Goal: Information Seeking & Learning: Learn about a topic

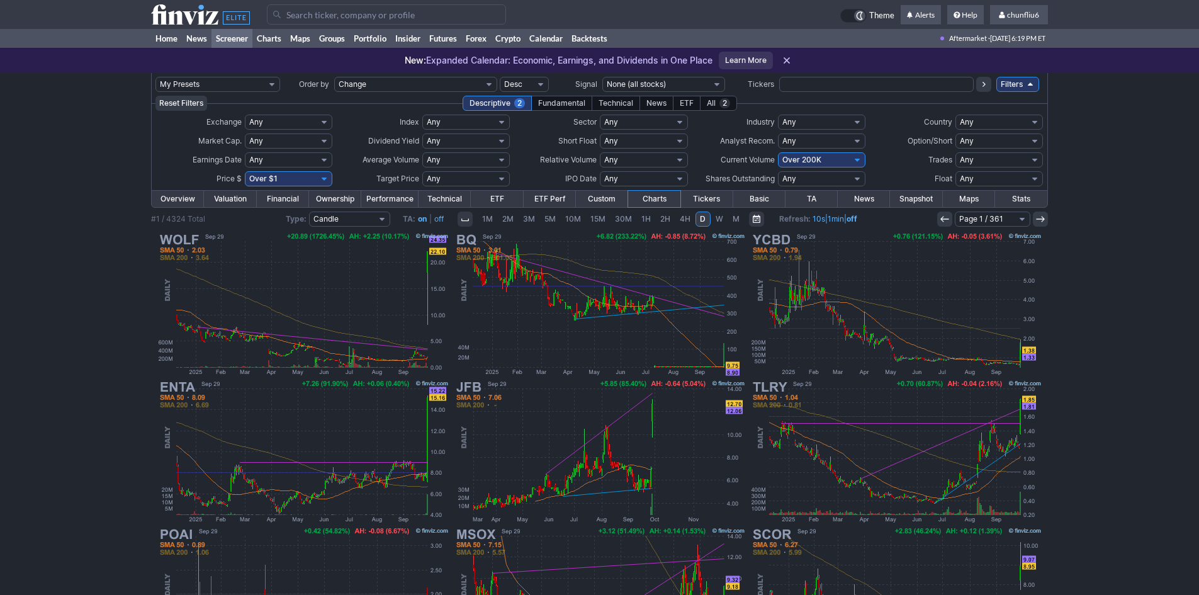
click at [840, 159] on select "Any Under 50K Under 100K Under 500K Under 750K Under 1M Over 0 Over 50K Over 10…" at bounding box center [821, 159] width 87 height 15
select select "o750"
click at [778, 152] on select "Any Under 50K Under 100K Under 500K Under 750K Under 1M Over 0 Over 50K Over 10…" at bounding box center [821, 159] width 87 height 15
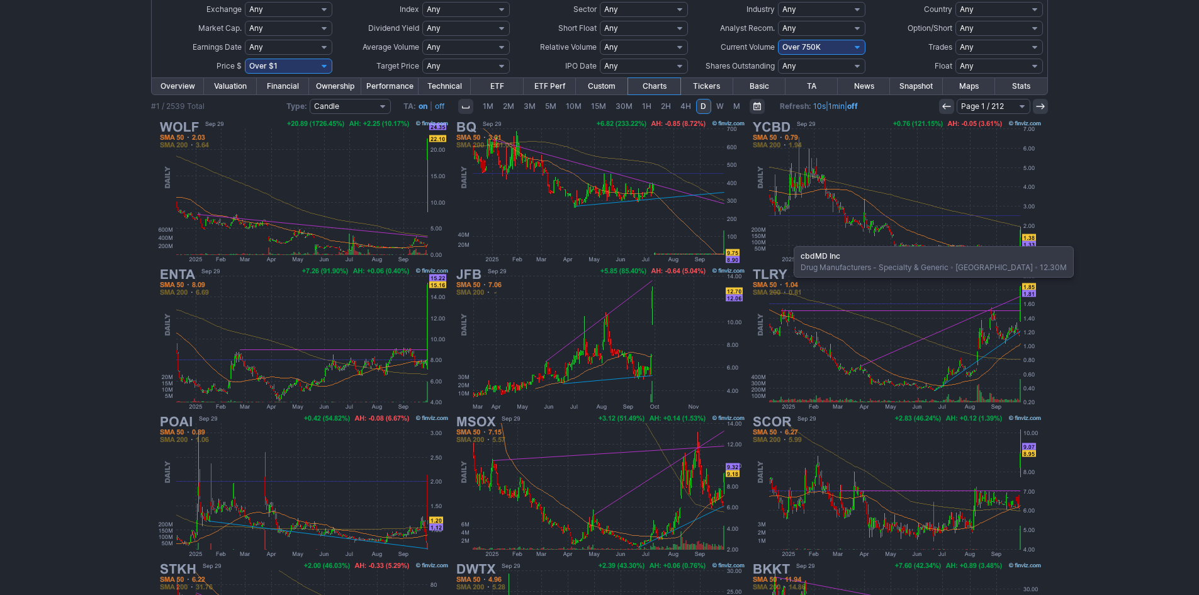
scroll to position [126, 0]
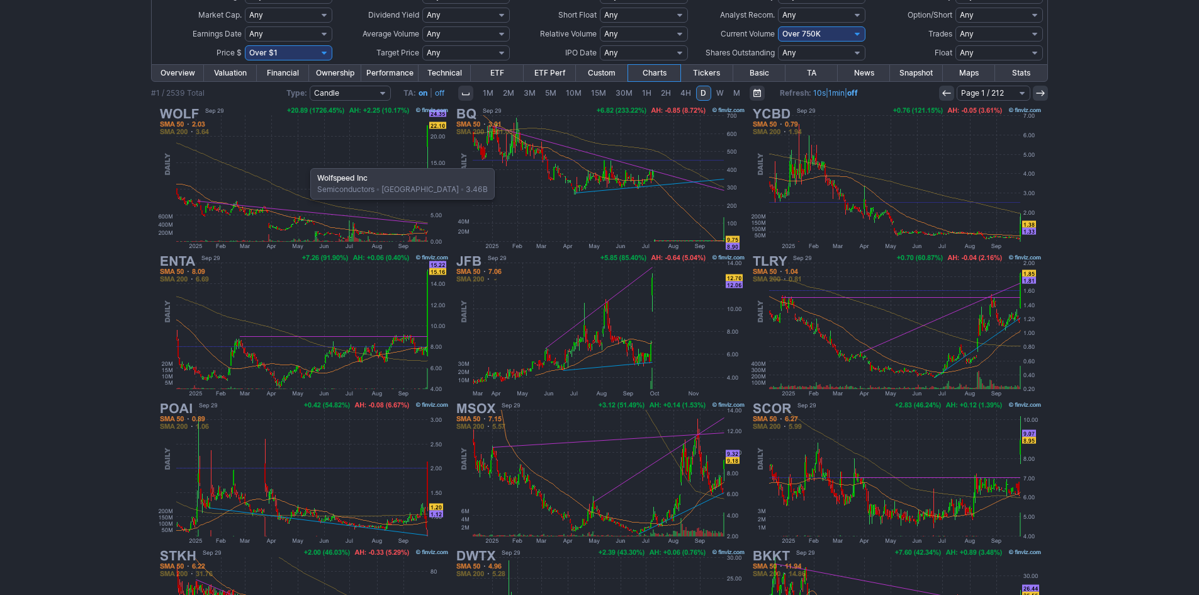
click at [304, 162] on img at bounding box center [303, 177] width 295 height 147
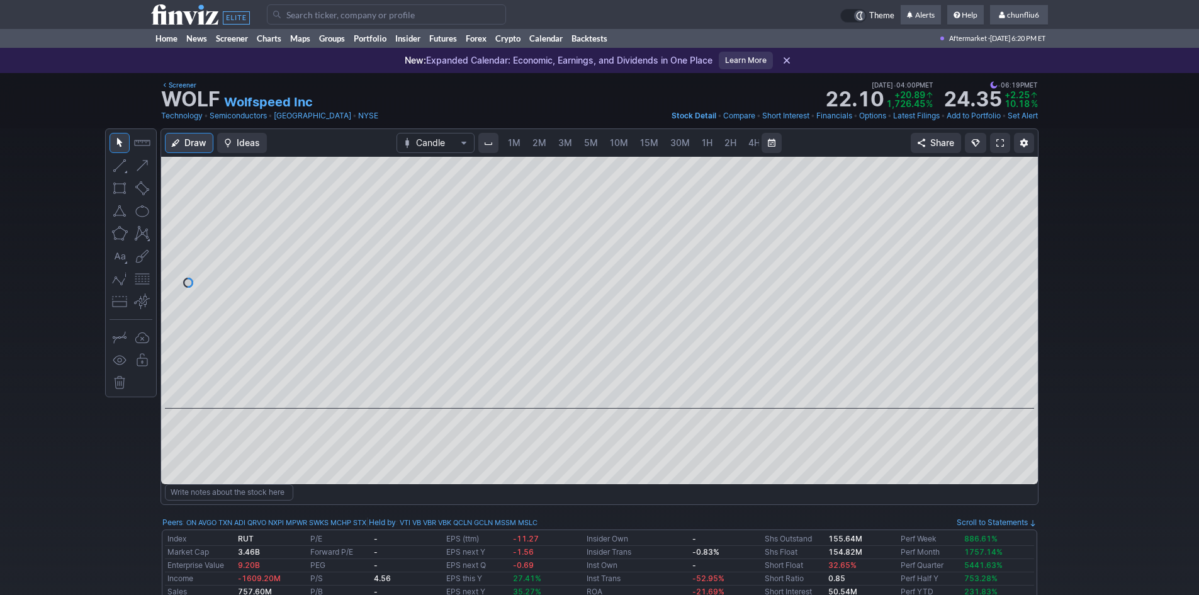
scroll to position [0, 68]
click at [511, 141] on link "5M" at bounding box center [522, 143] width 25 height 20
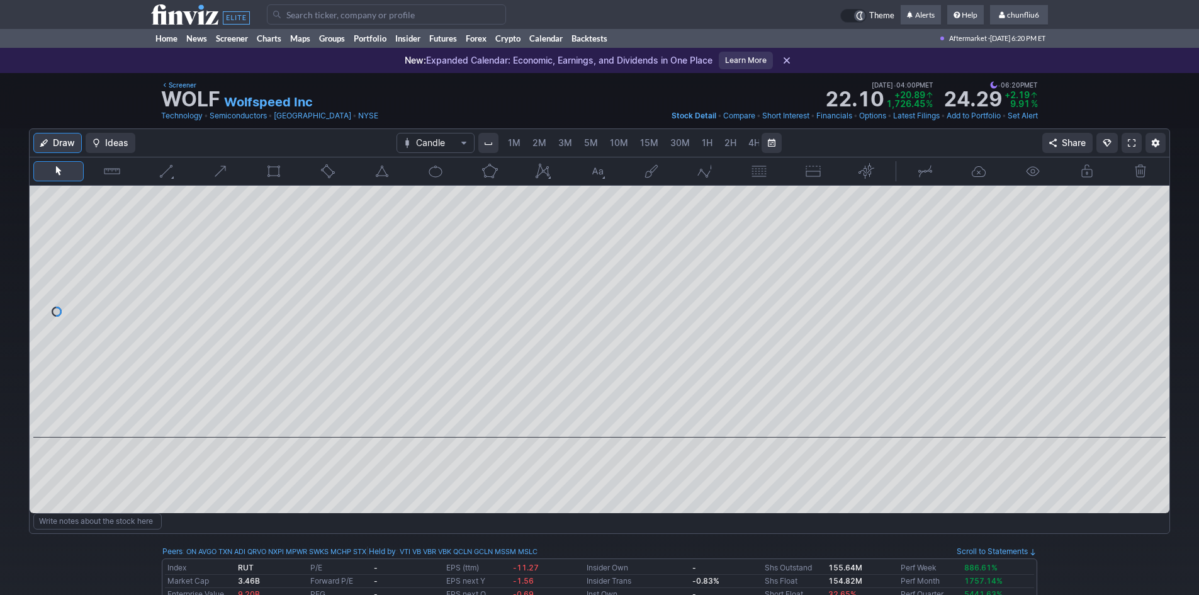
scroll to position [0, 68]
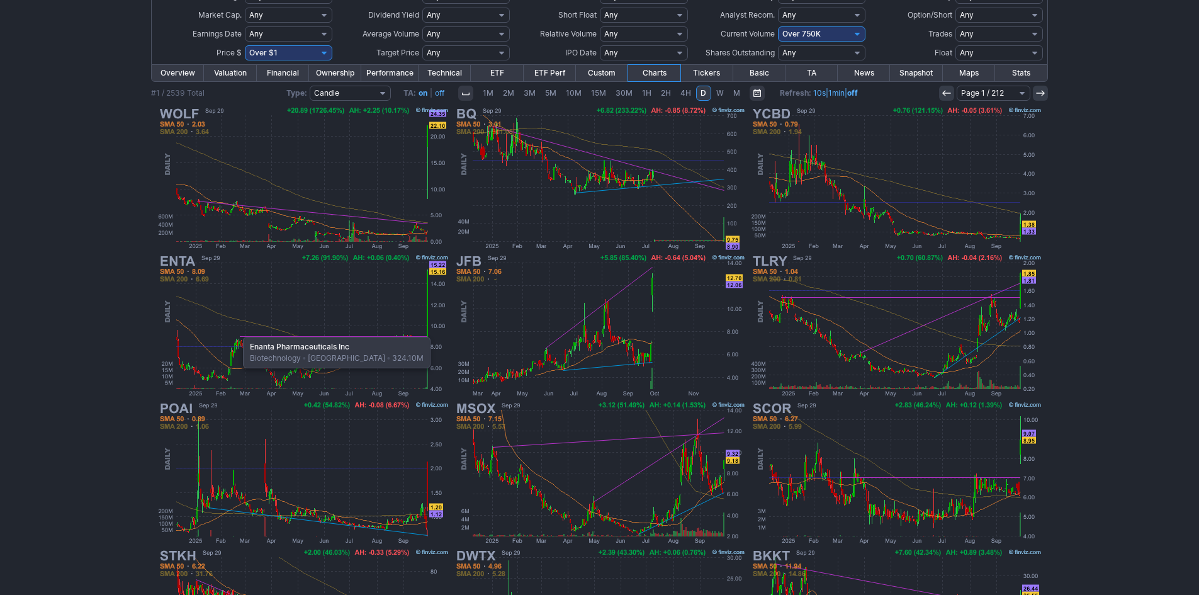
click at [237, 330] on img at bounding box center [303, 325] width 295 height 147
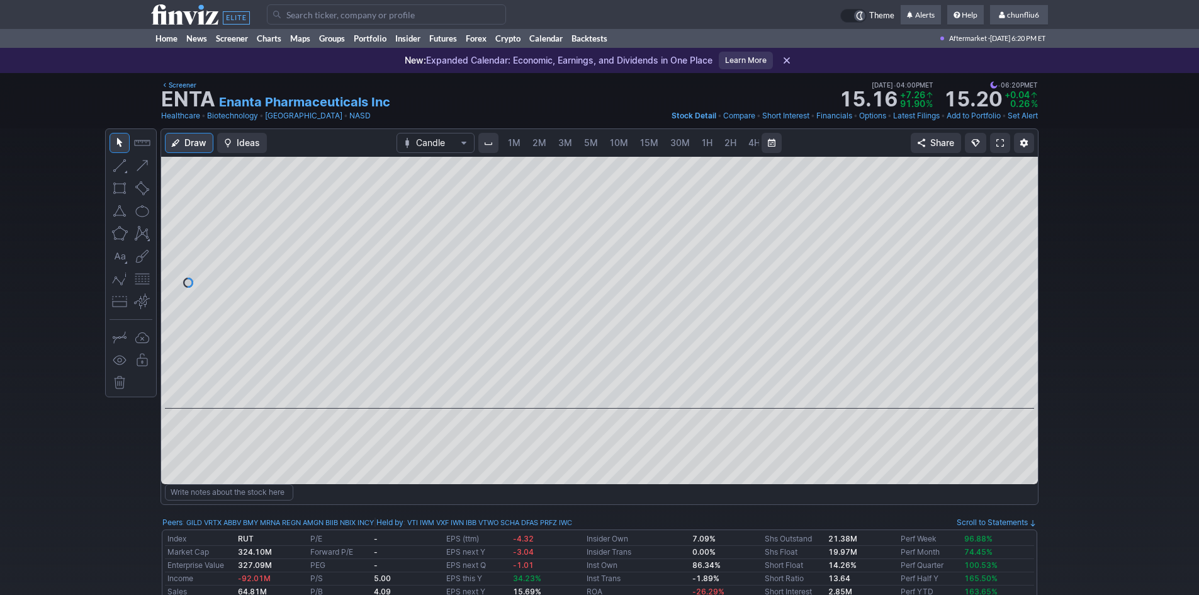
scroll to position [0, 68]
click at [529, 142] on link "5M" at bounding box center [522, 143] width 25 height 20
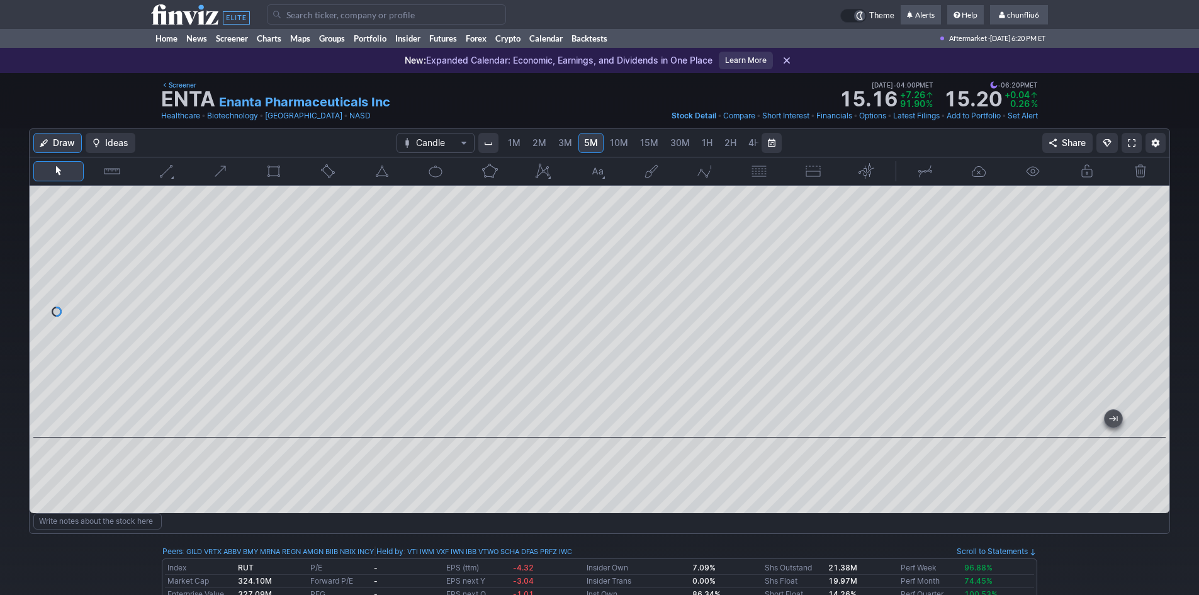
click at [1142, 167] on button "button" at bounding box center [1141, 171] width 50 height 20
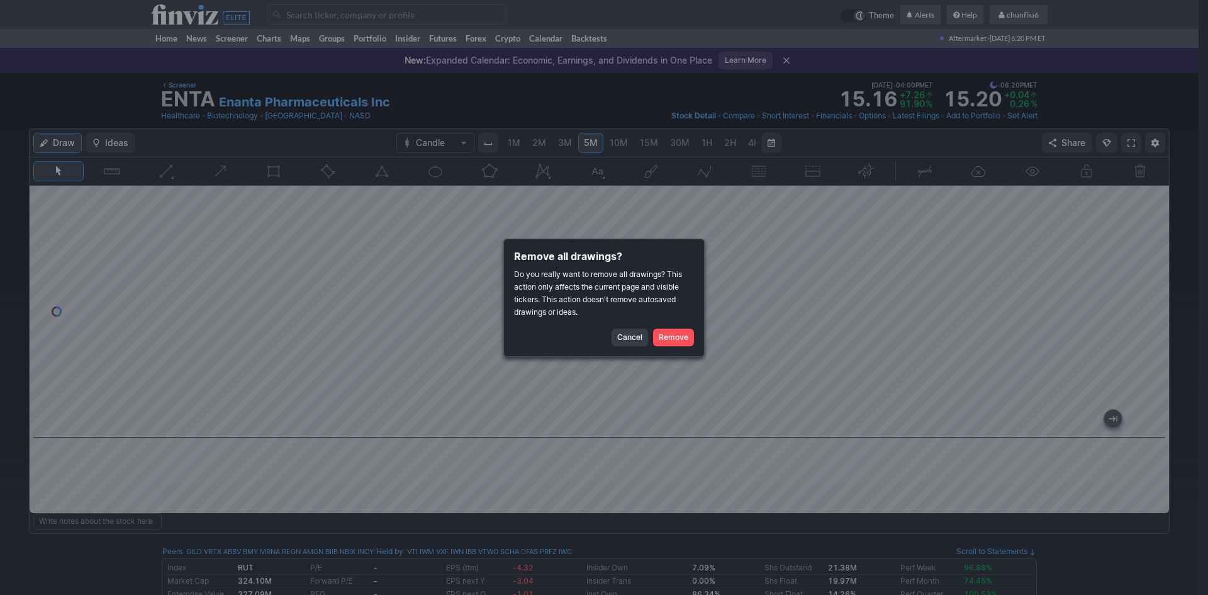
click at [626, 338] on span "Cancel" at bounding box center [629, 337] width 25 height 13
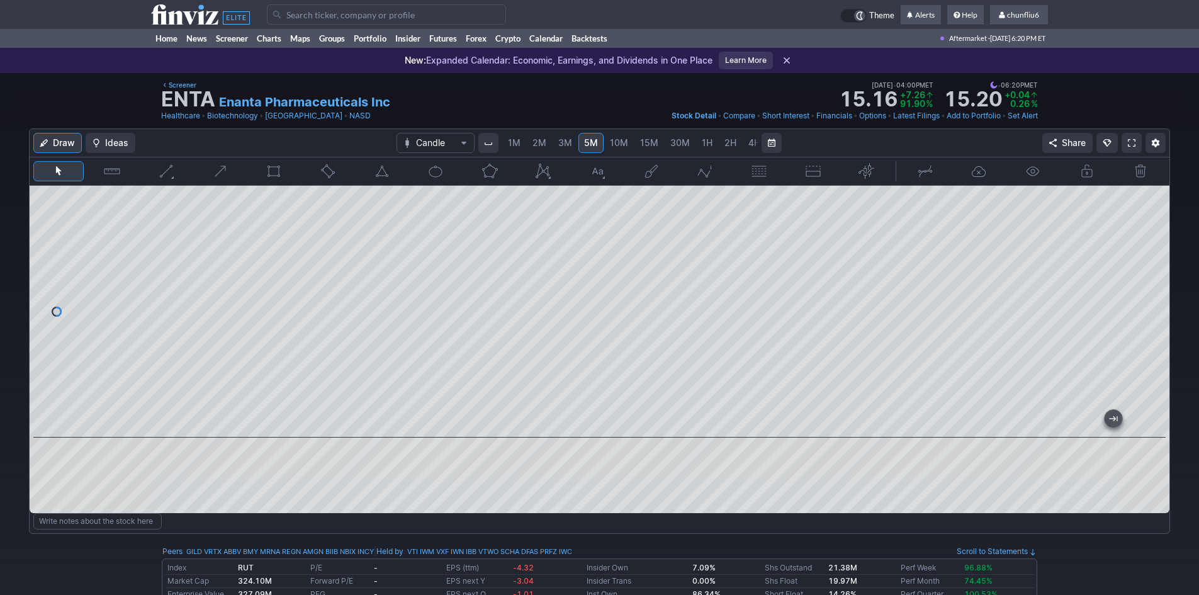
click at [1130, 145] on span at bounding box center [1132, 143] width 8 height 10
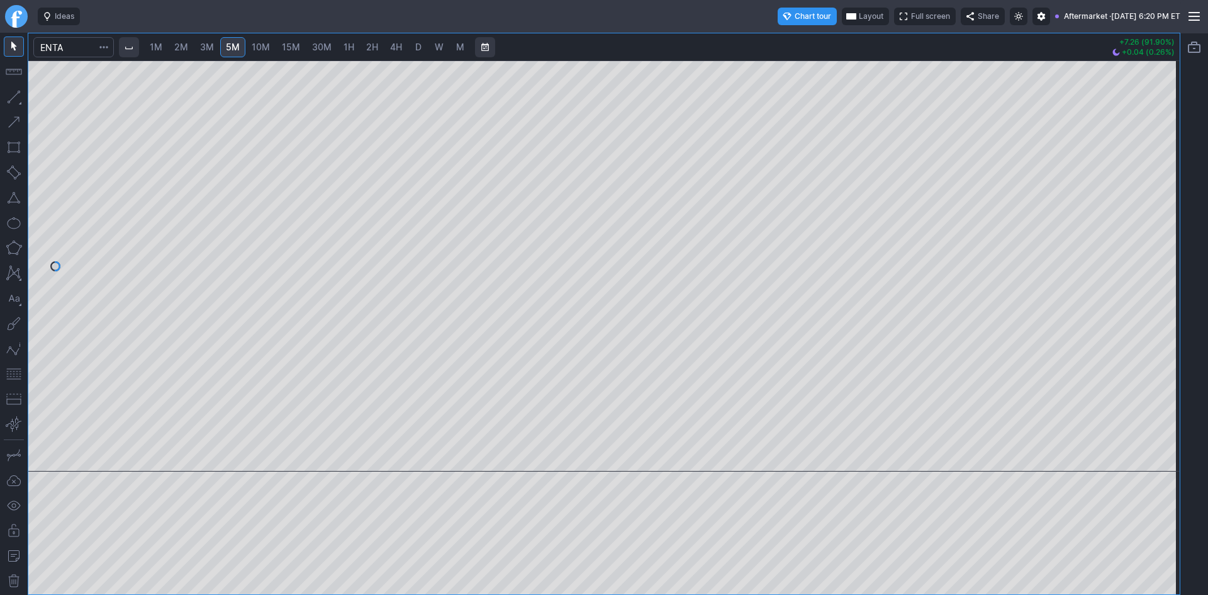
click at [162, 47] on span "1M" at bounding box center [156, 47] width 13 height 11
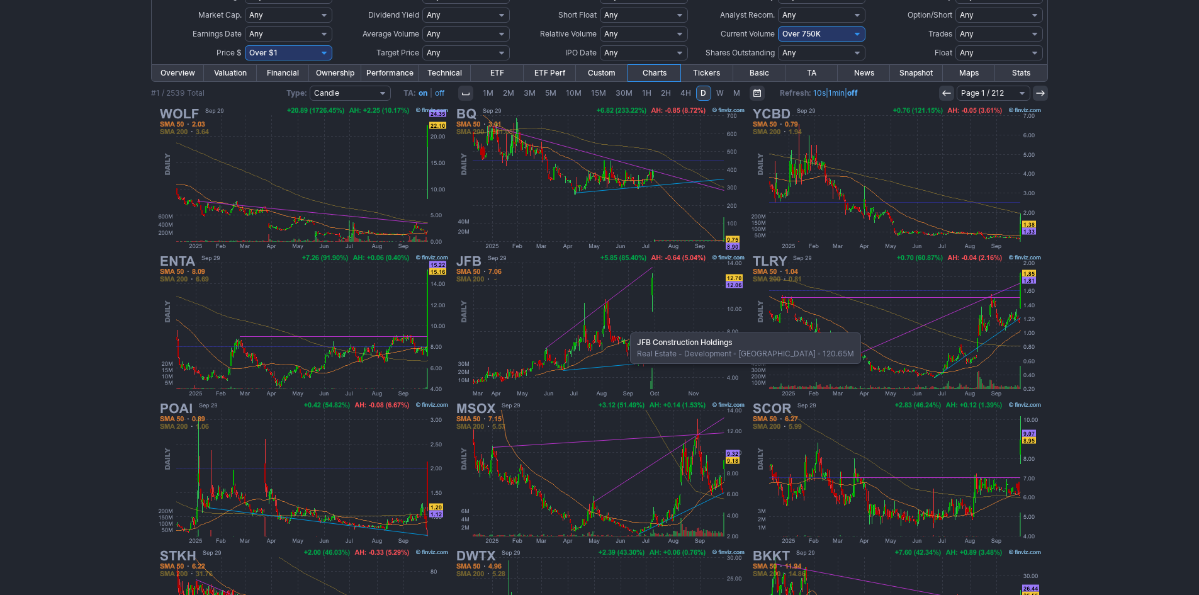
click at [624, 326] on img at bounding box center [599, 325] width 295 height 147
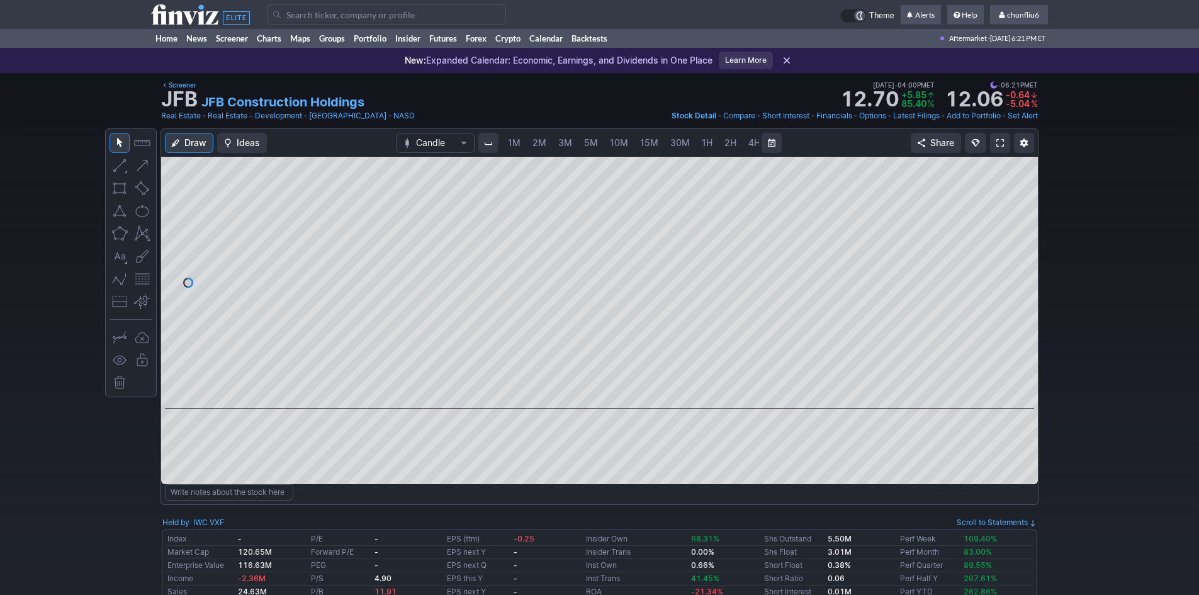
scroll to position [0, 68]
click at [519, 140] on span "5M" at bounding box center [523, 142] width 14 height 11
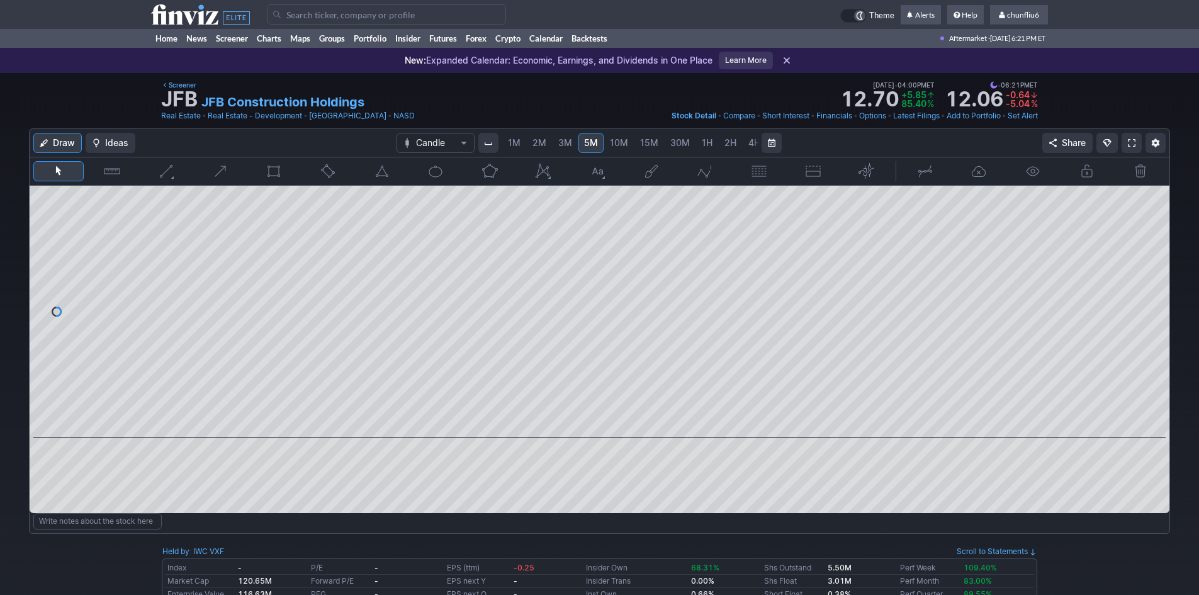
click at [512, 142] on span "1M" at bounding box center [514, 142] width 13 height 11
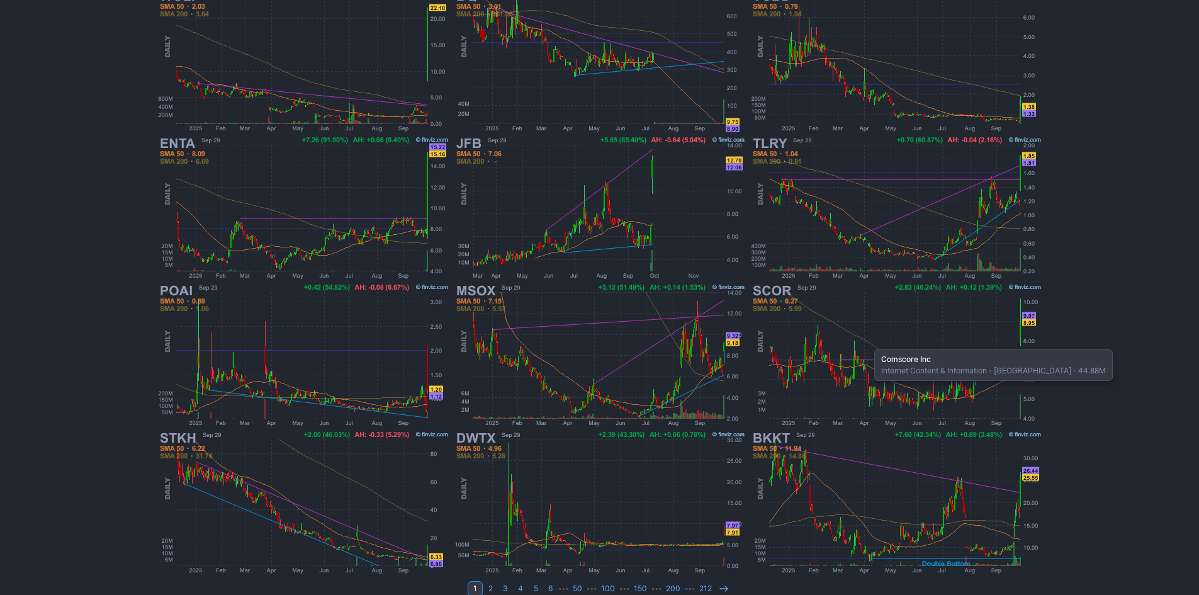
scroll to position [259, 0]
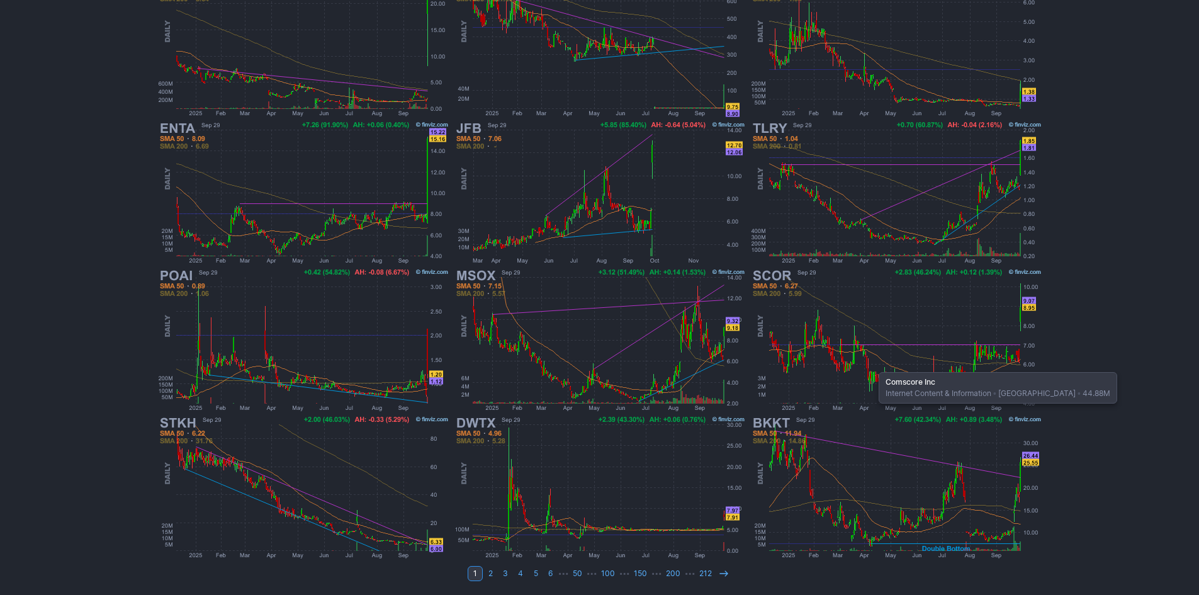
click at [872, 366] on img at bounding box center [896, 339] width 295 height 147
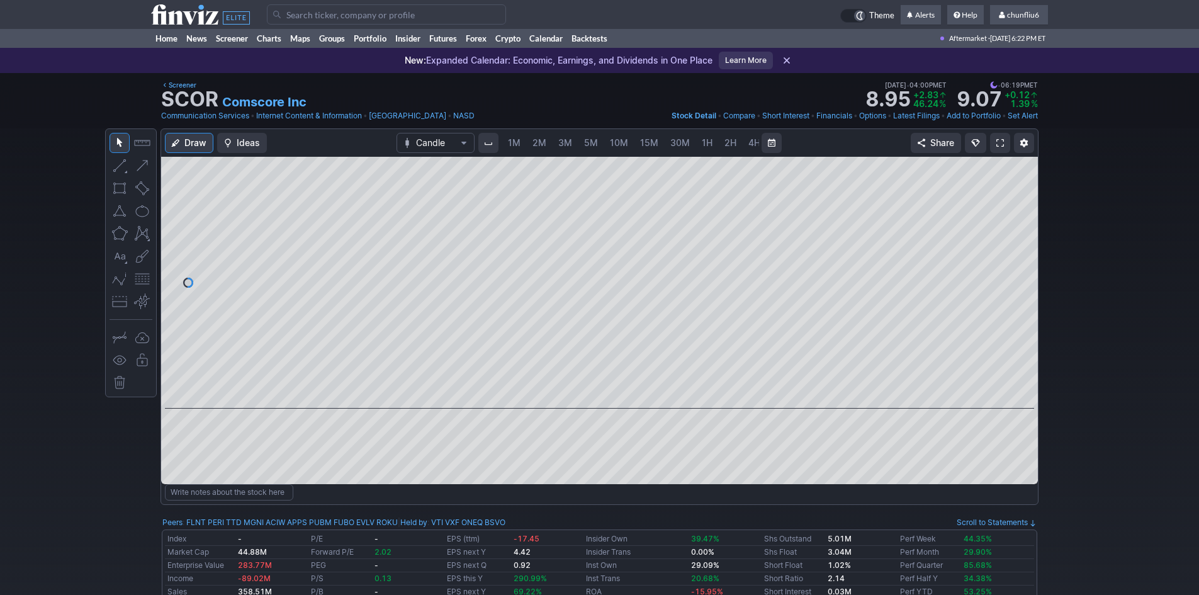
scroll to position [0, 68]
click at [522, 138] on span "5M" at bounding box center [523, 142] width 14 height 11
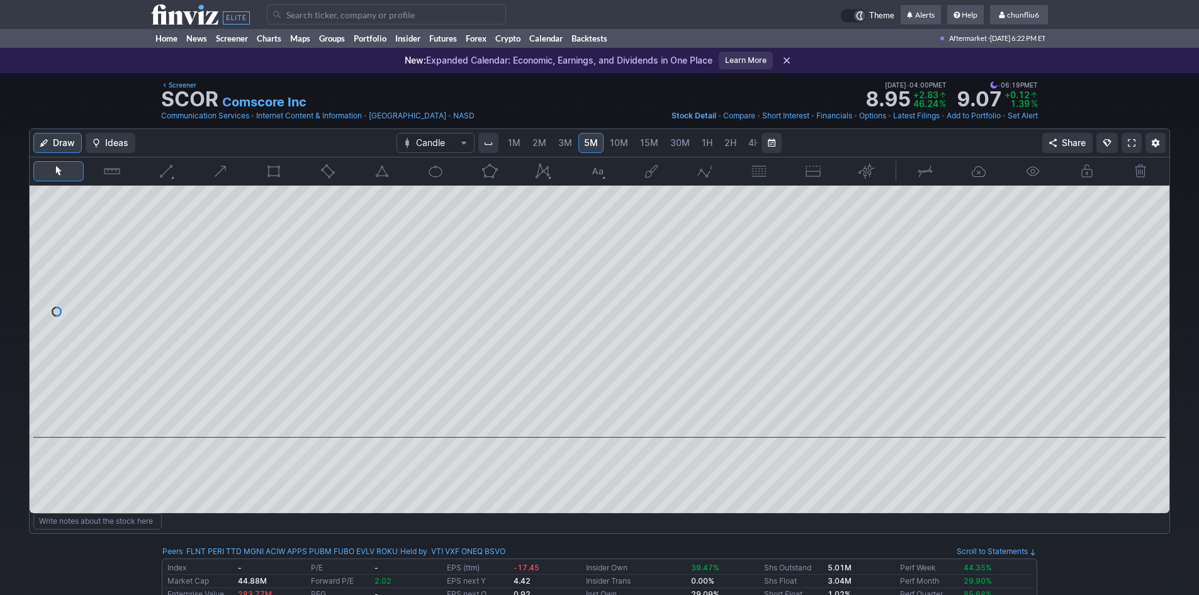
click at [516, 141] on span "1M" at bounding box center [514, 142] width 13 height 11
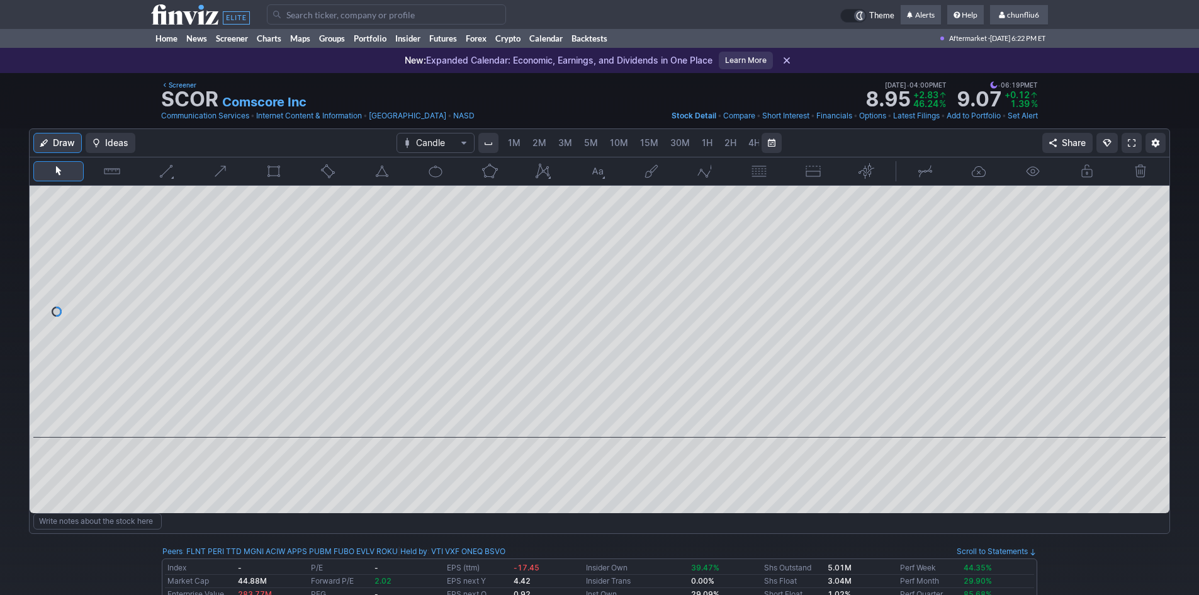
scroll to position [0, 68]
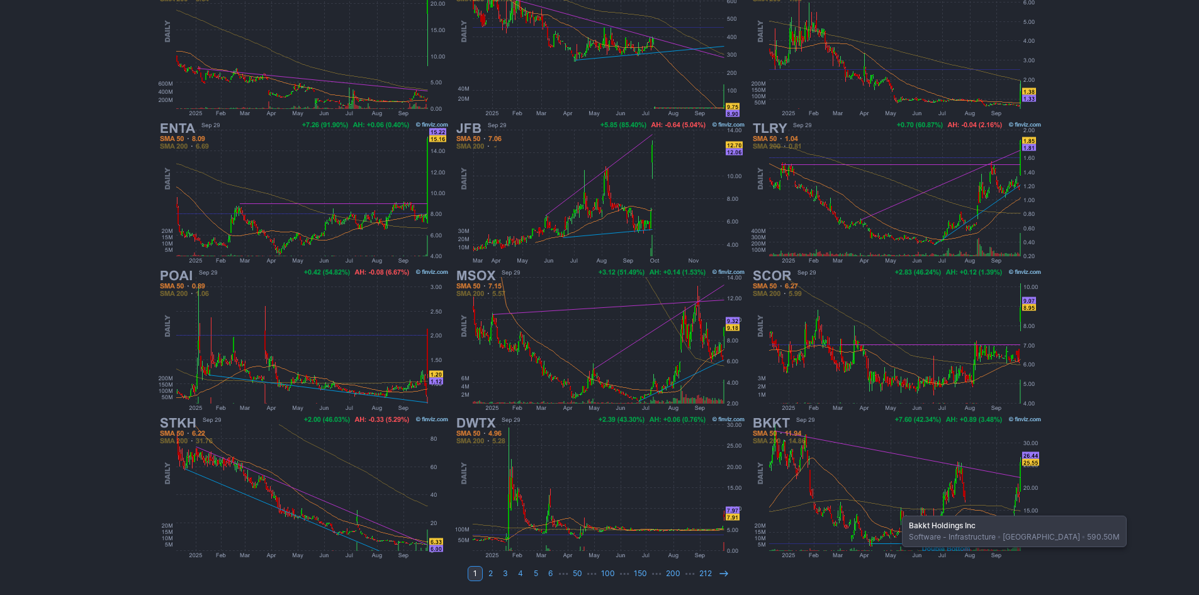
click at [895, 509] on img at bounding box center [896, 486] width 295 height 147
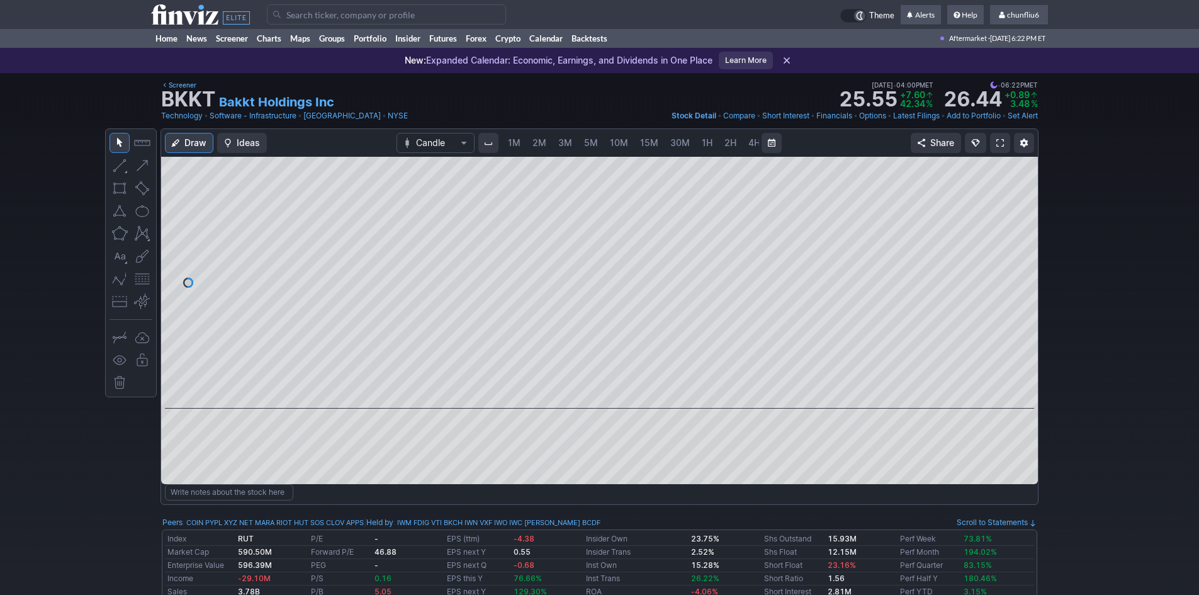
scroll to position [0, 68]
click at [521, 137] on span "5M" at bounding box center [523, 143] width 14 height 13
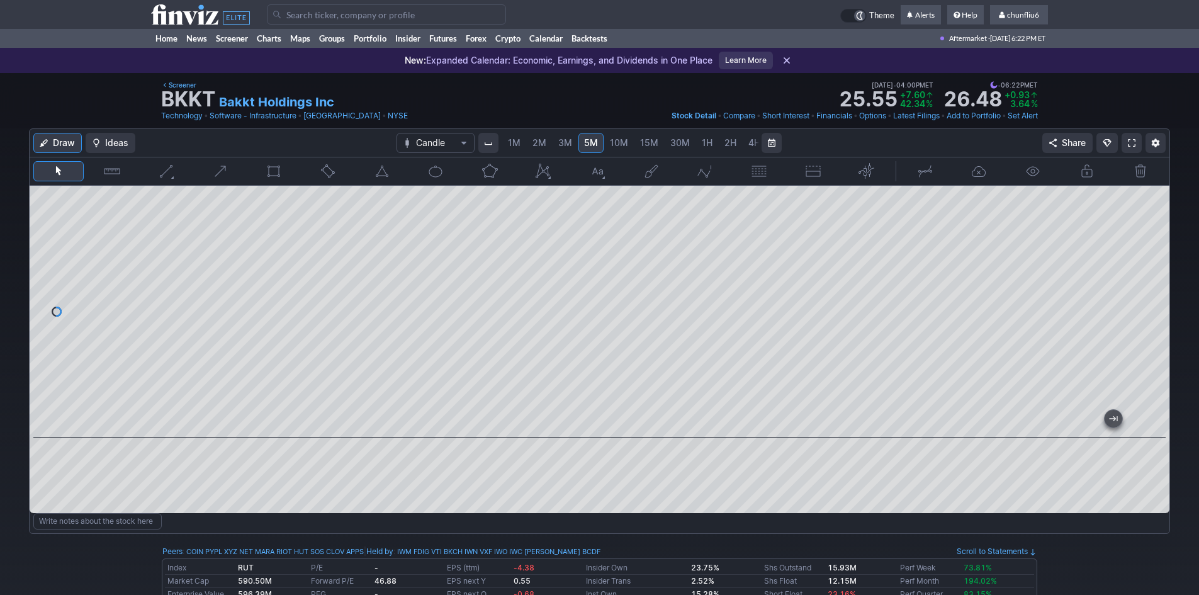
click at [1133, 140] on span at bounding box center [1132, 143] width 8 height 10
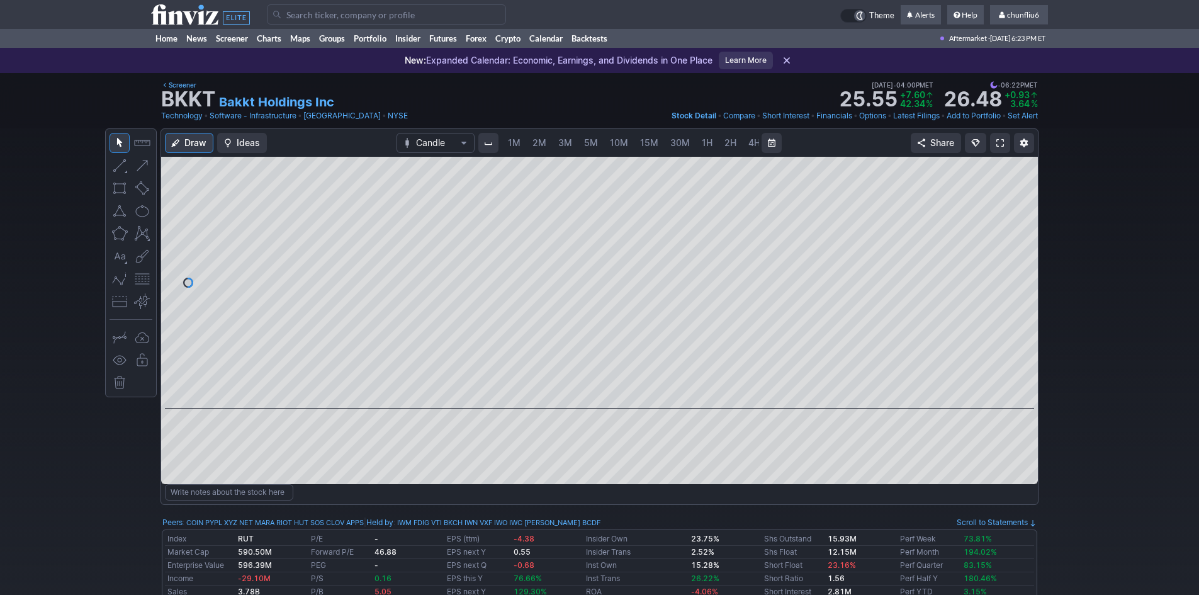
scroll to position [0, 68]
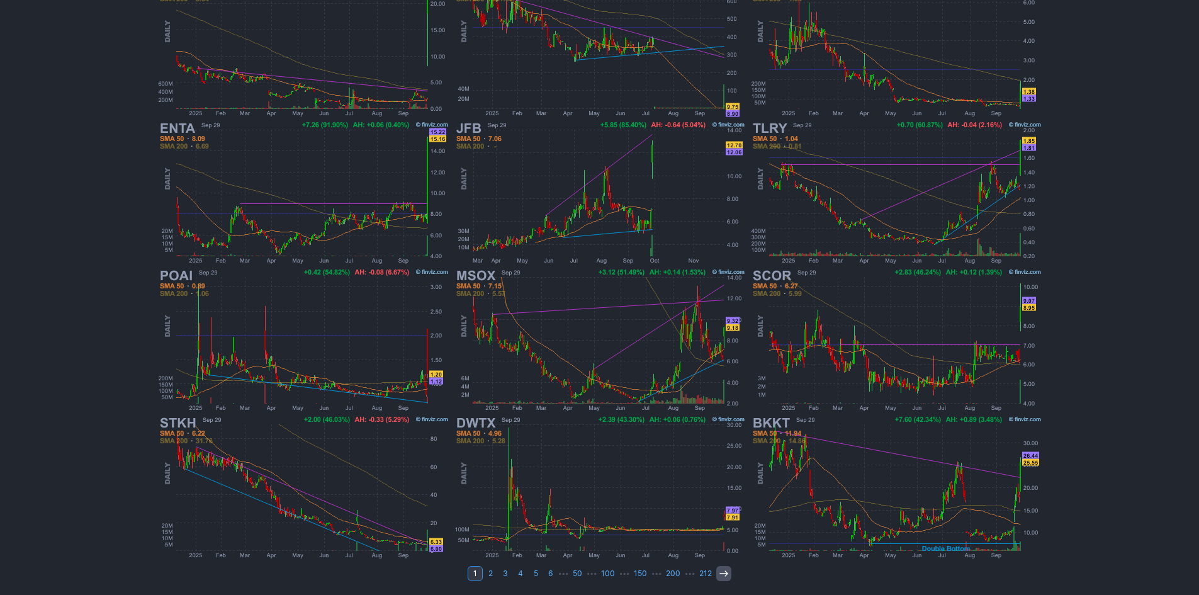
click at [724, 575] on use at bounding box center [723, 573] width 8 height 6
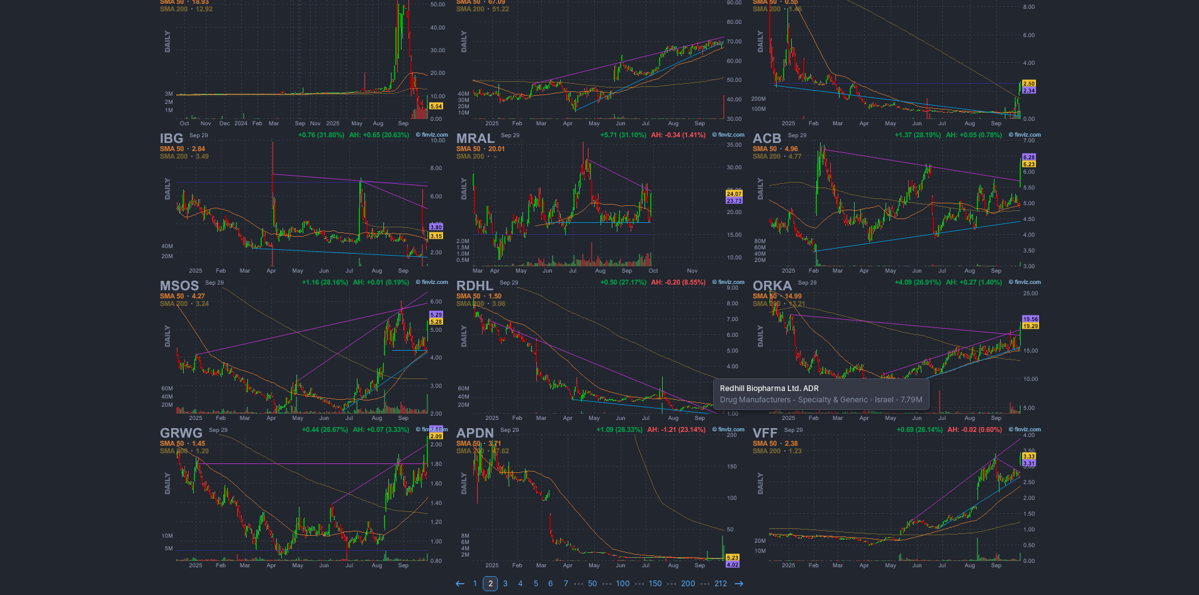
scroll to position [252, 0]
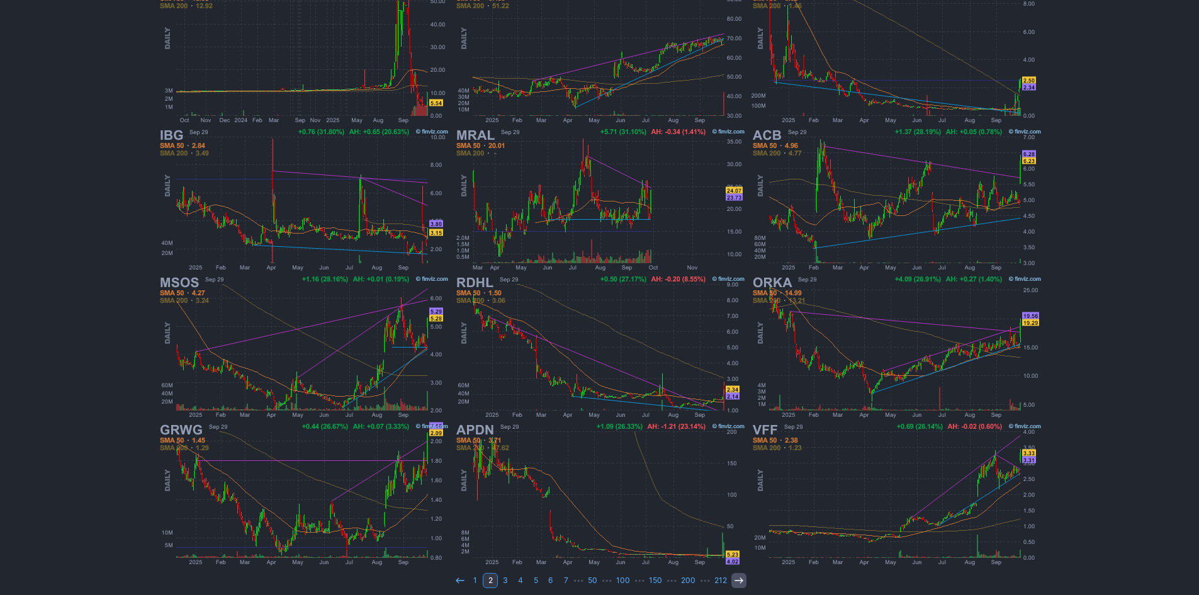
click at [737, 581] on icon at bounding box center [739, 580] width 10 height 10
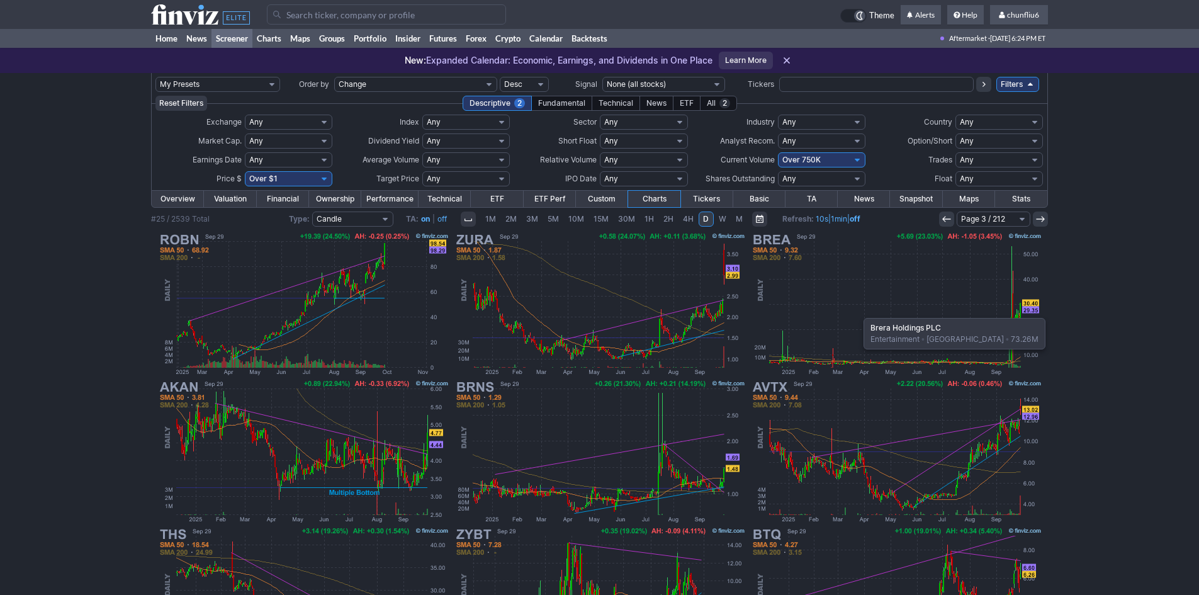
click at [857, 312] on img at bounding box center [896, 303] width 295 height 147
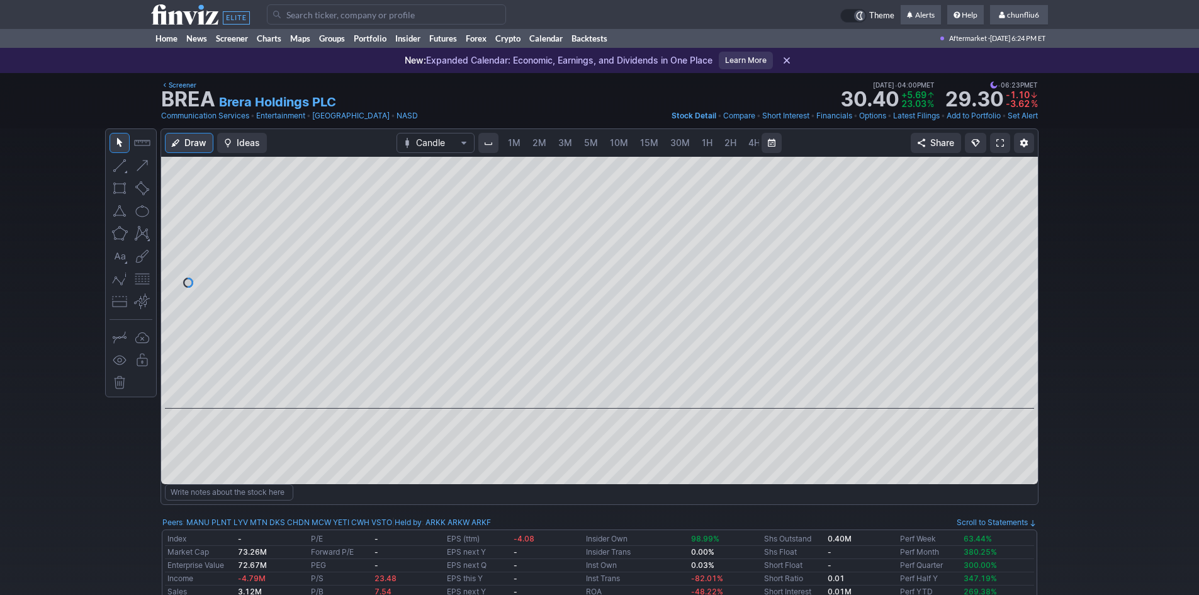
scroll to position [0, 68]
click at [525, 139] on span "5M" at bounding box center [523, 142] width 14 height 11
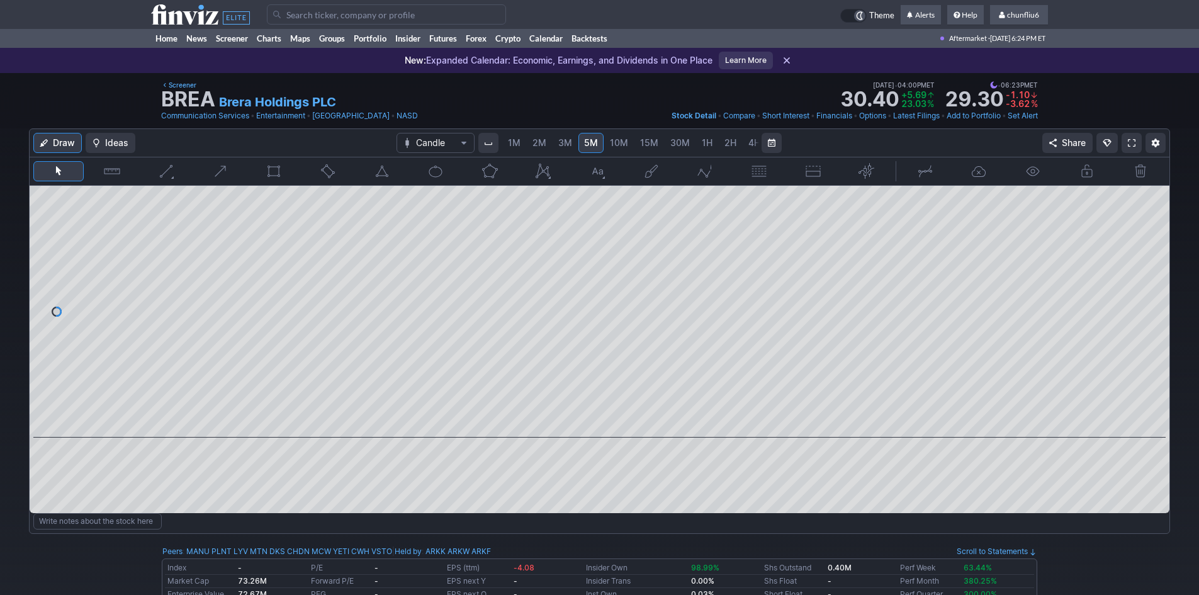
click at [518, 141] on span "1M" at bounding box center [514, 142] width 13 height 11
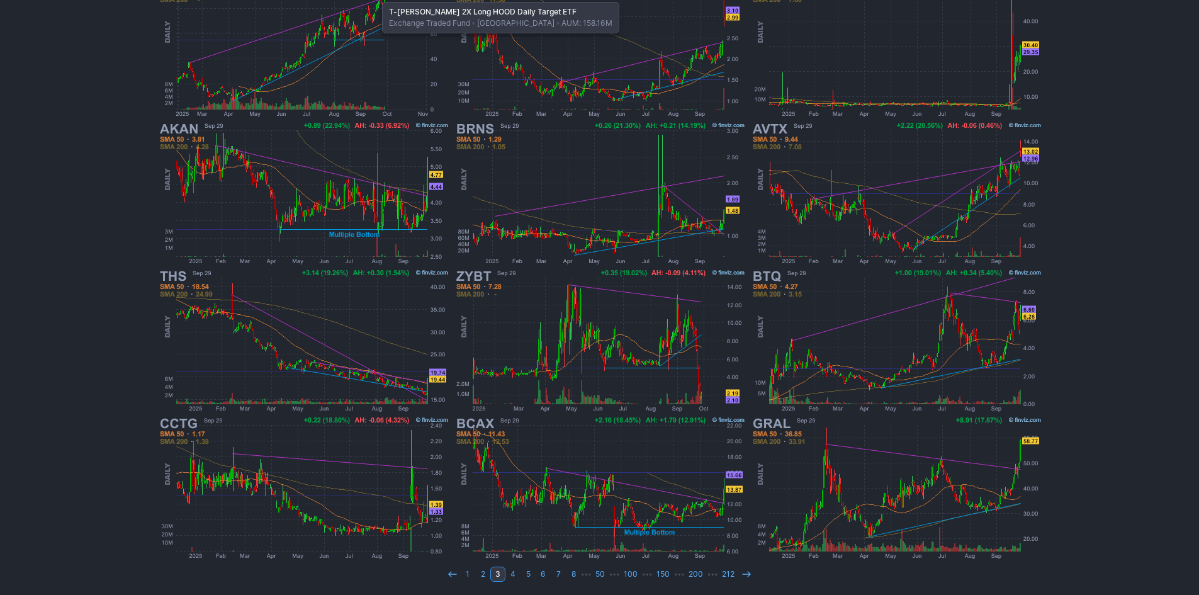
scroll to position [259, 0]
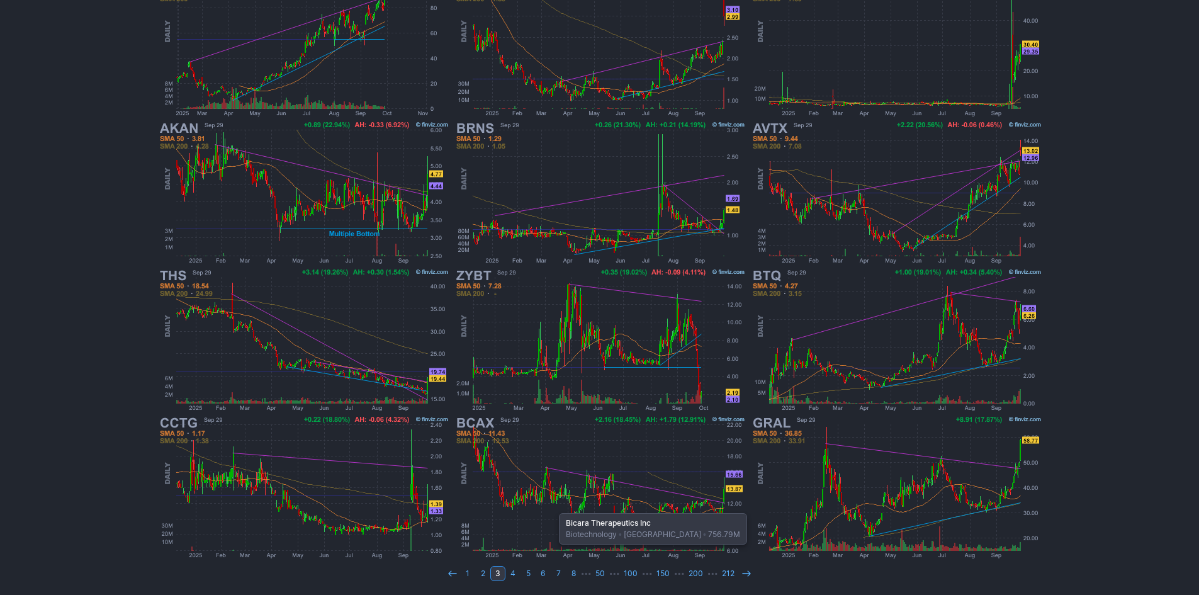
click at [553, 507] on img at bounding box center [599, 486] width 295 height 147
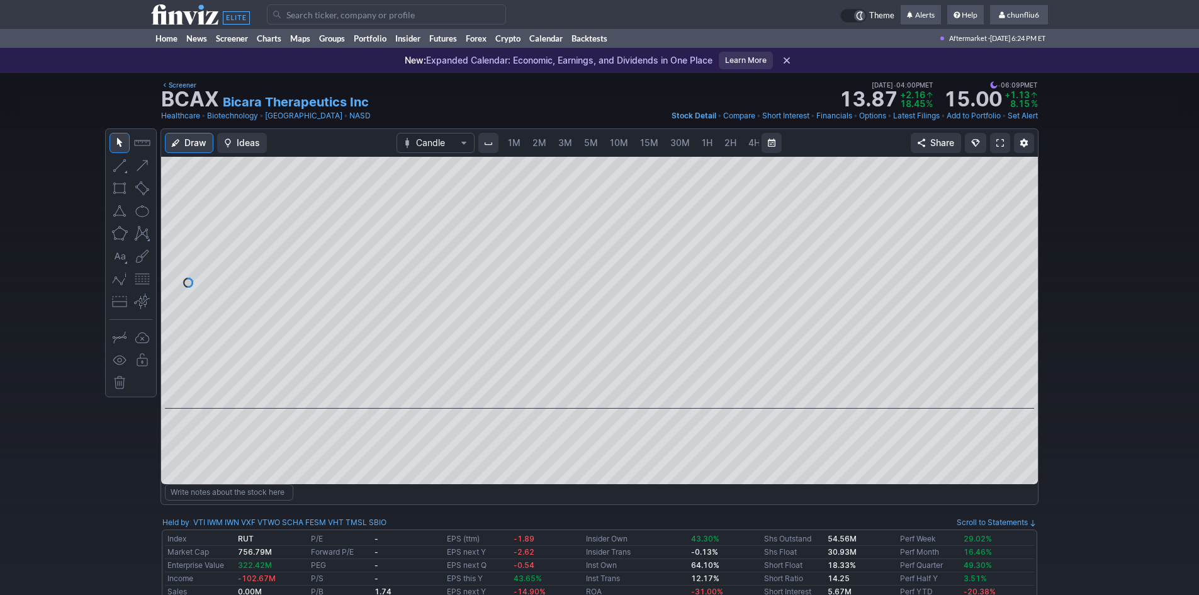
scroll to position [0, 68]
click at [512, 140] on link "5M" at bounding box center [522, 143] width 25 height 20
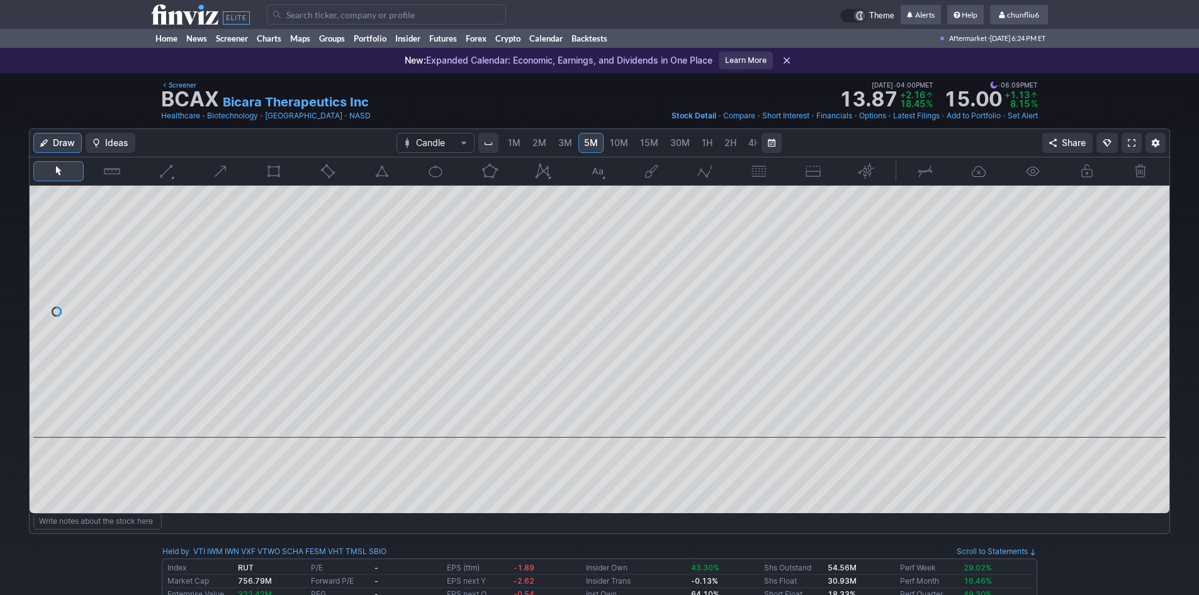
click at [509, 142] on span "1M" at bounding box center [514, 142] width 13 height 11
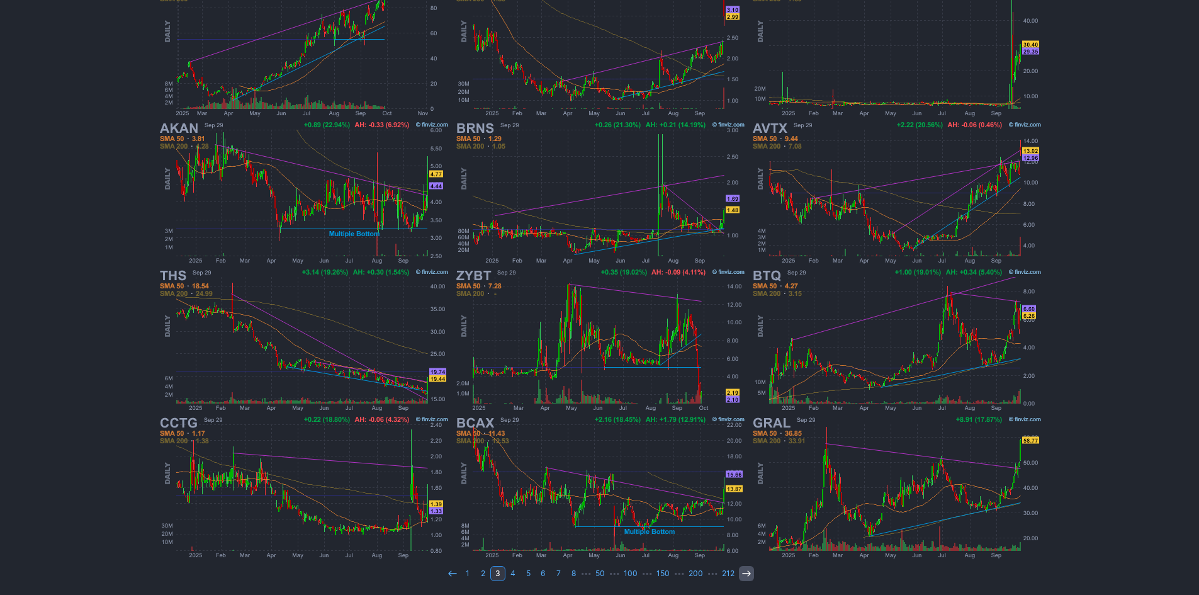
click at [744, 571] on icon at bounding box center [746, 573] width 10 height 10
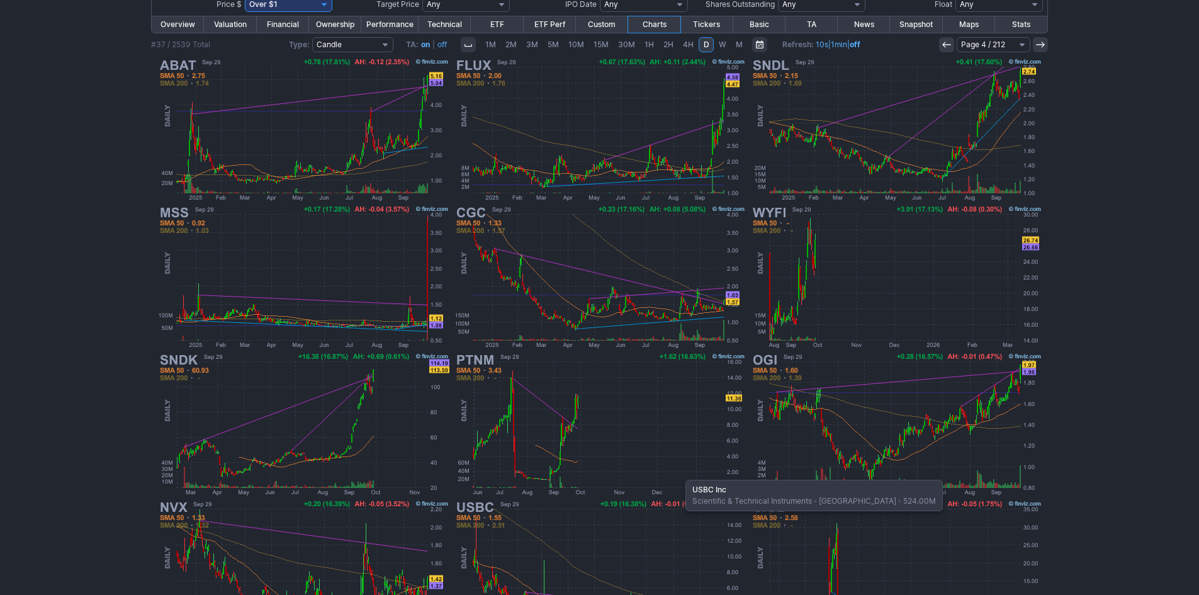
scroll to position [259, 0]
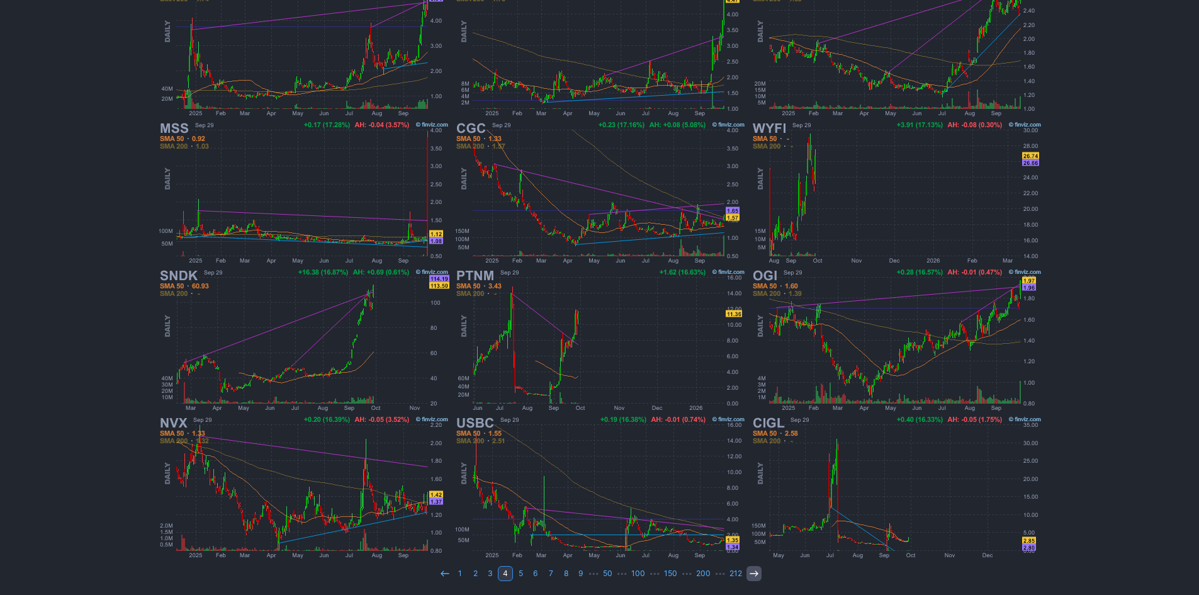
click at [753, 570] on icon at bounding box center [754, 573] width 10 height 10
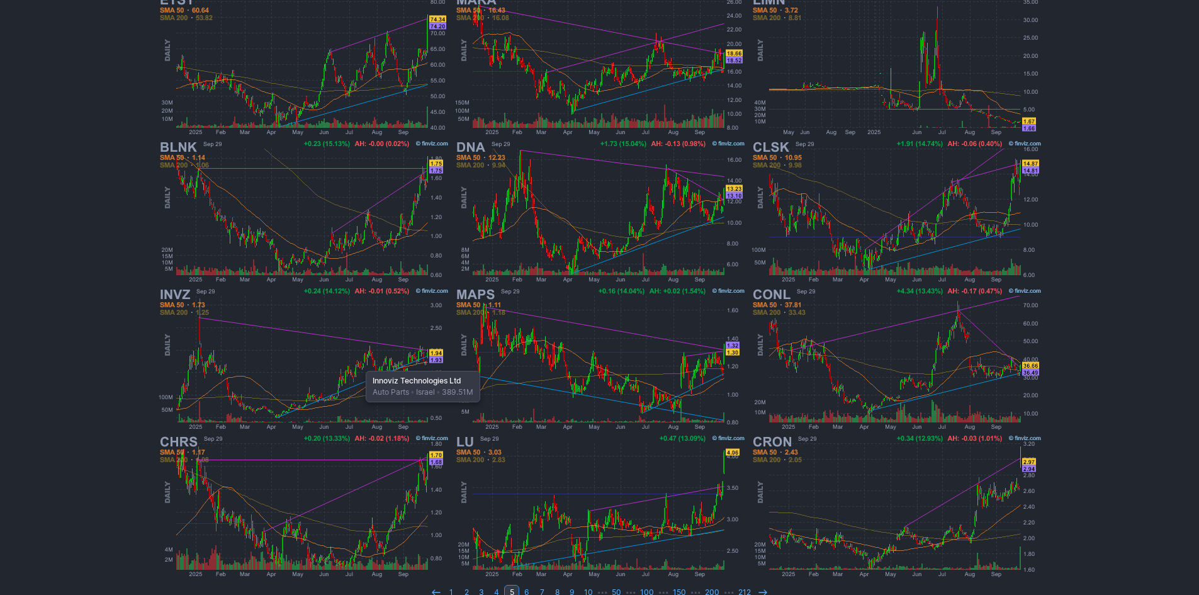
scroll to position [259, 0]
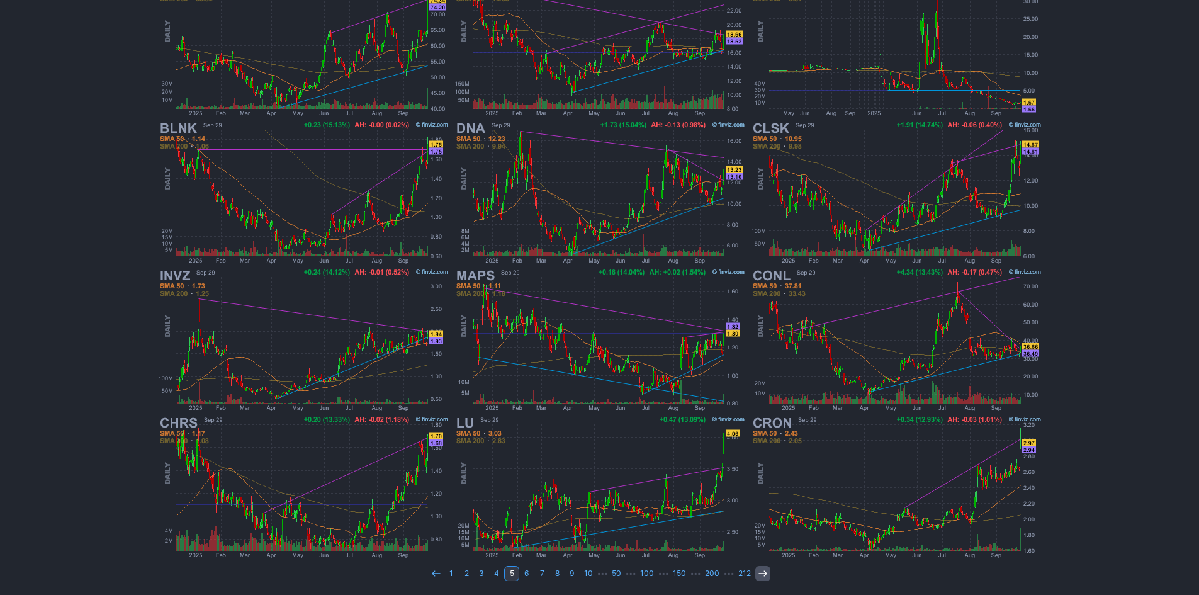
click at [758, 573] on icon at bounding box center [763, 573] width 10 height 10
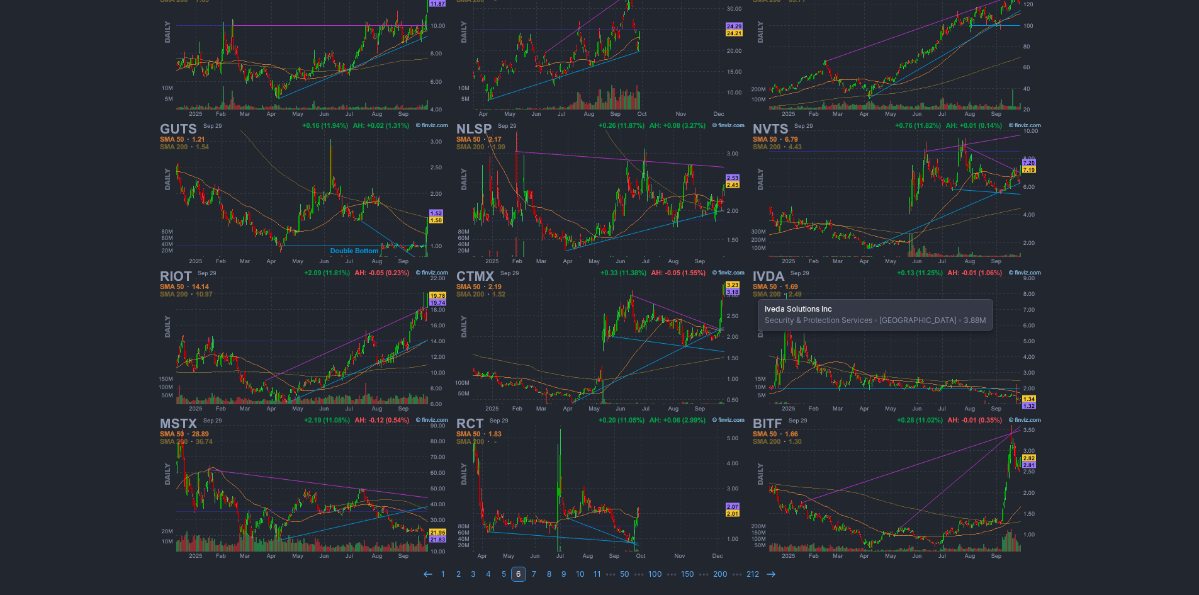
scroll to position [259, 0]
click at [766, 575] on icon at bounding box center [771, 573] width 10 height 10
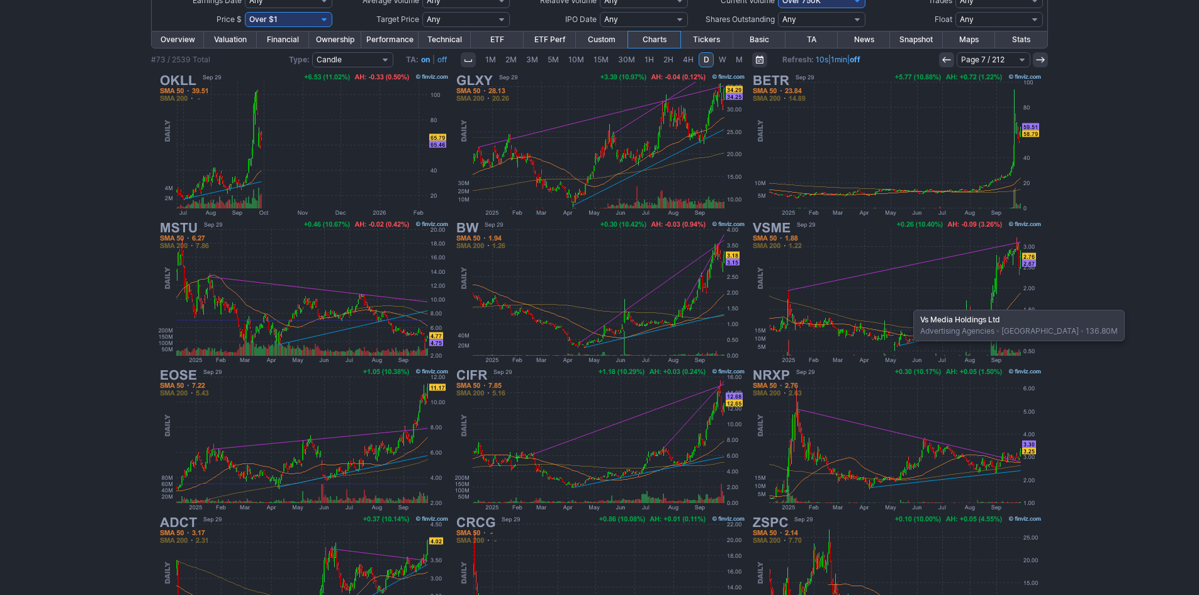
scroll to position [133, 0]
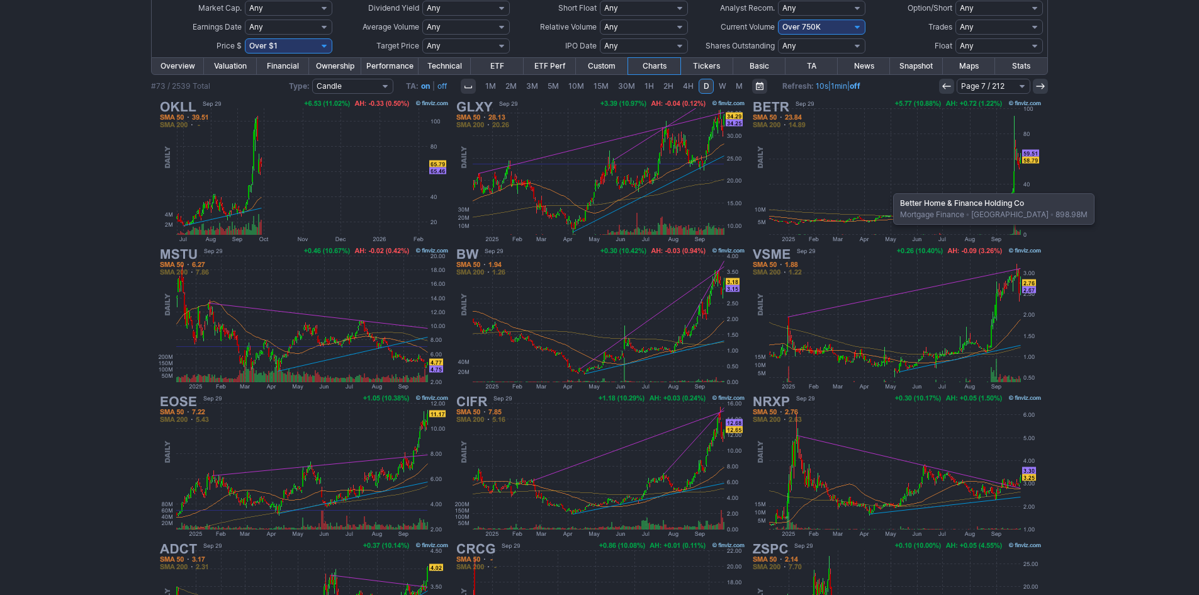
click at [887, 187] on img at bounding box center [896, 171] width 295 height 147
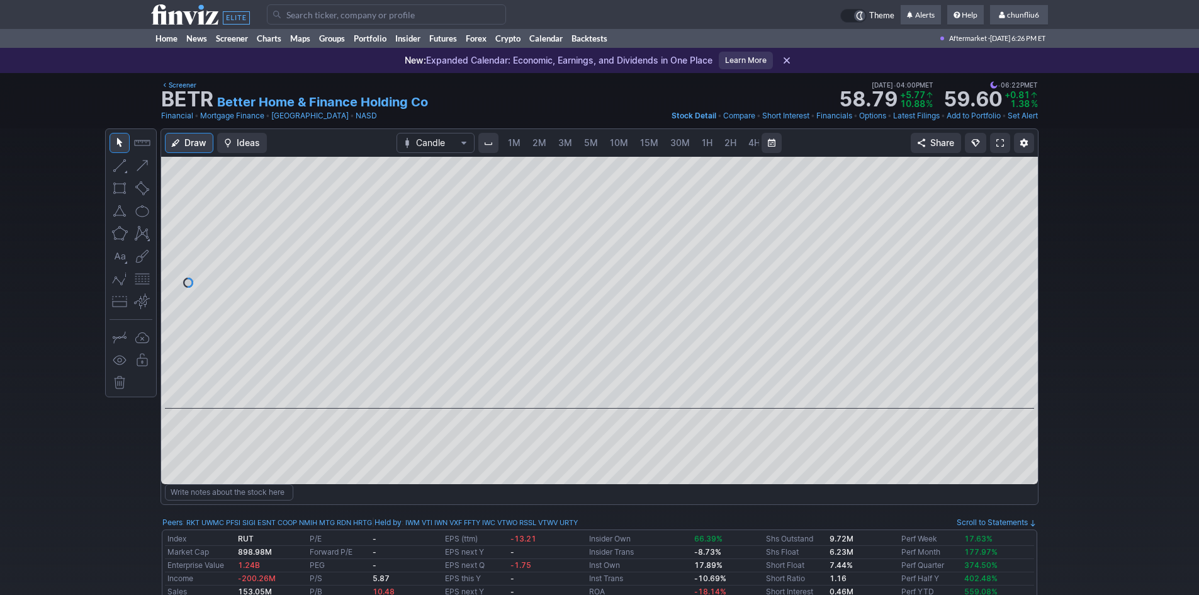
scroll to position [0, 68]
click at [517, 142] on span "5M" at bounding box center [523, 142] width 14 height 11
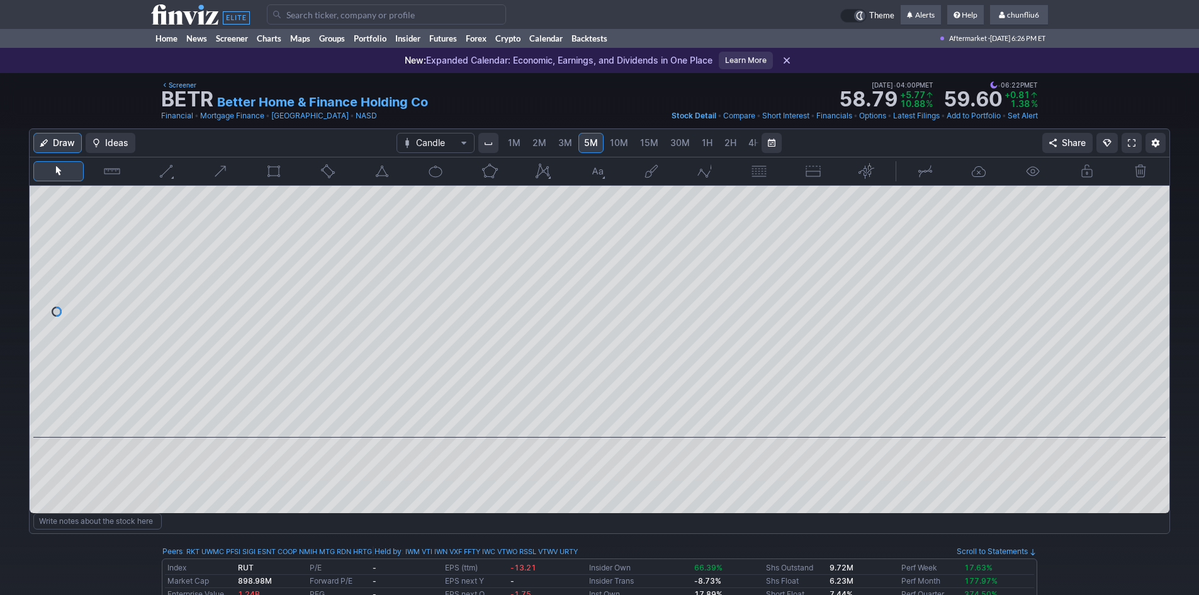
click at [517, 142] on span "1M" at bounding box center [514, 142] width 13 height 11
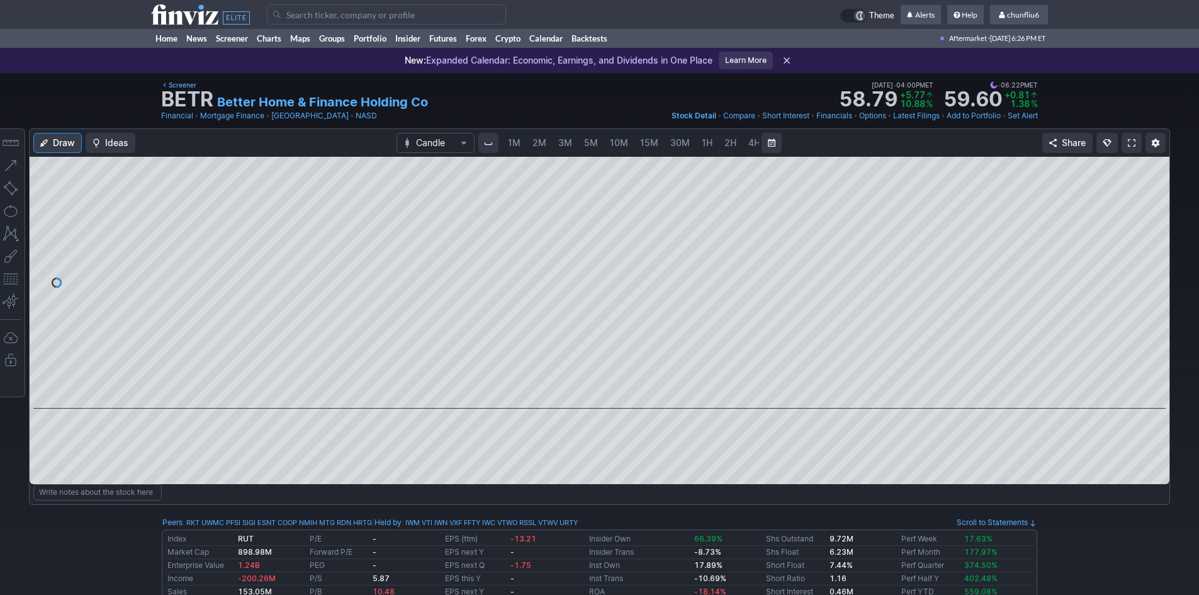
scroll to position [0, 68]
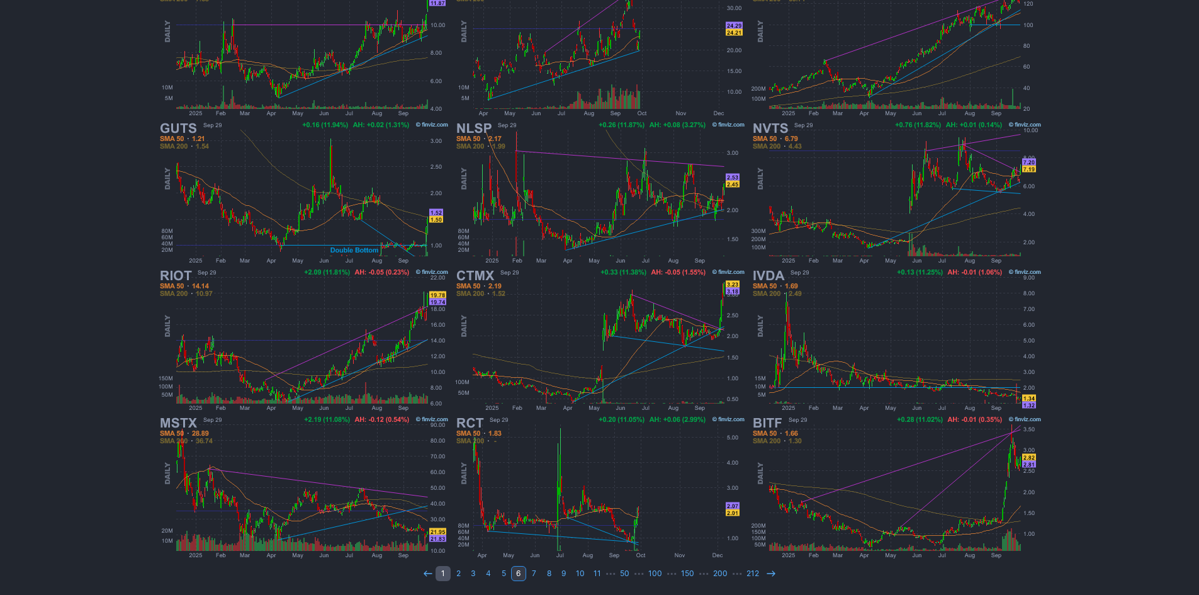
click at [441, 570] on link "1" at bounding box center [442, 573] width 15 height 15
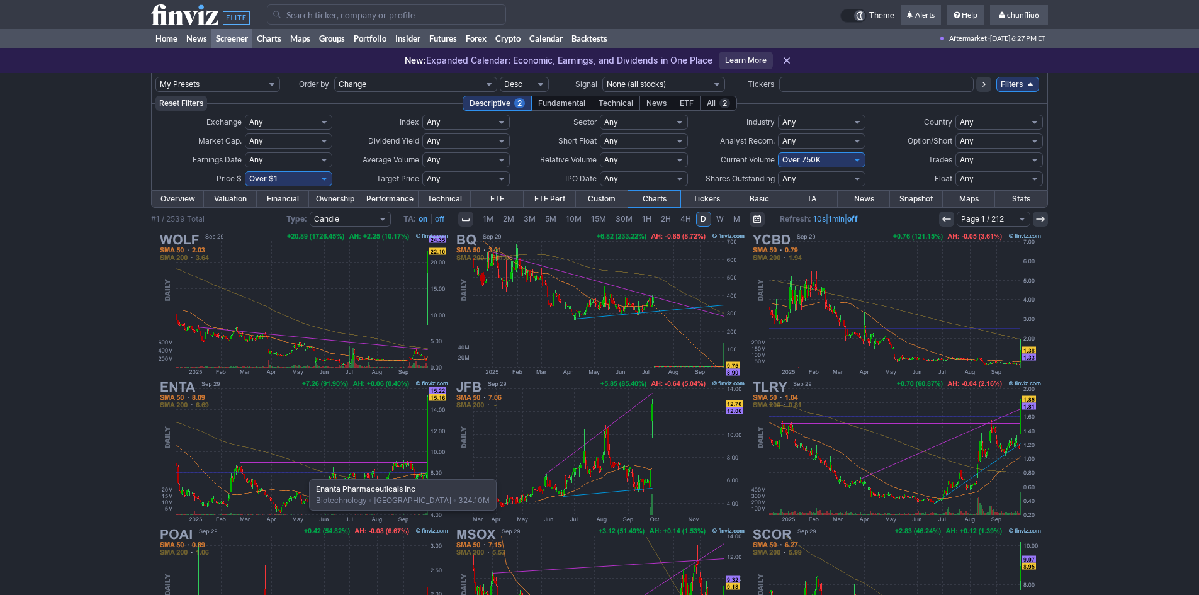
scroll to position [63, 0]
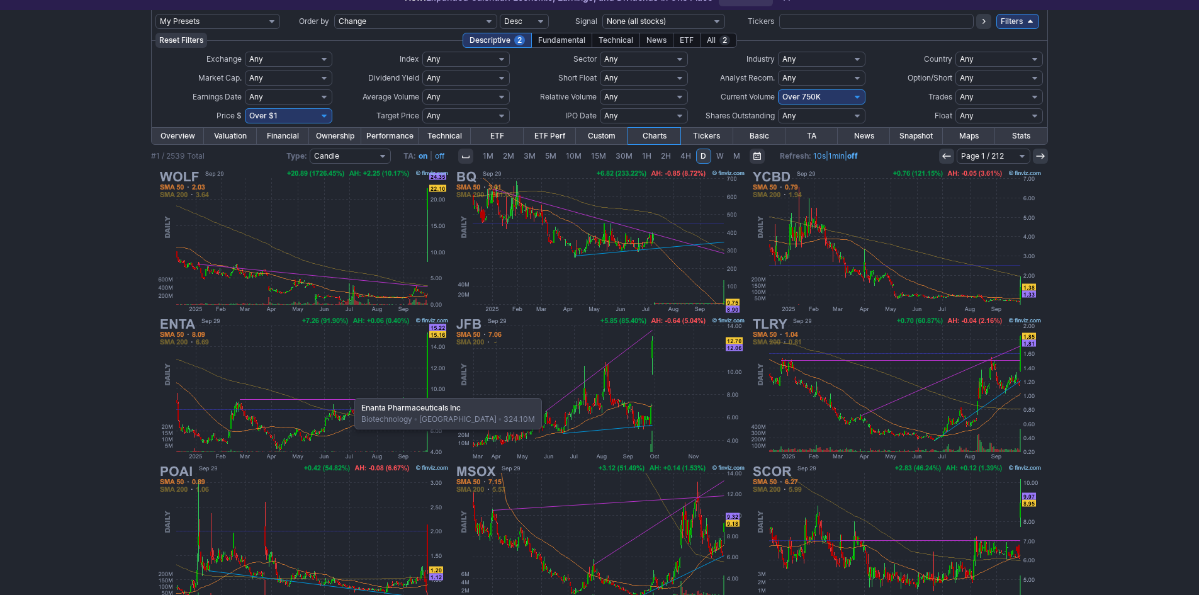
click at [348, 391] on img at bounding box center [303, 388] width 295 height 147
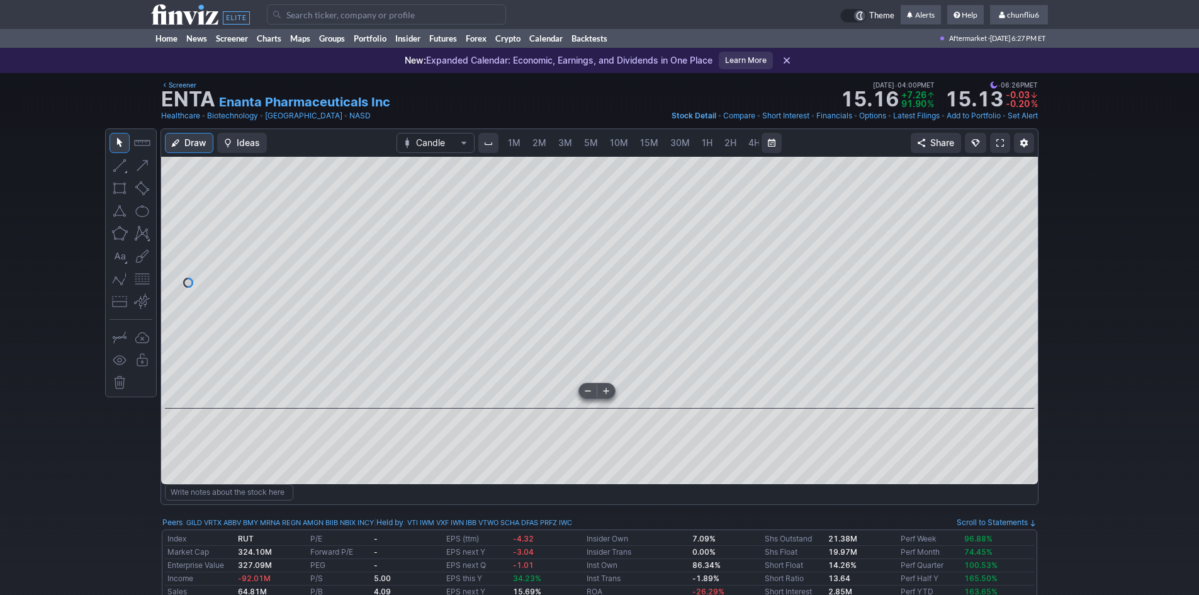
scroll to position [0, 68]
click at [525, 143] on span "5M" at bounding box center [523, 142] width 14 height 11
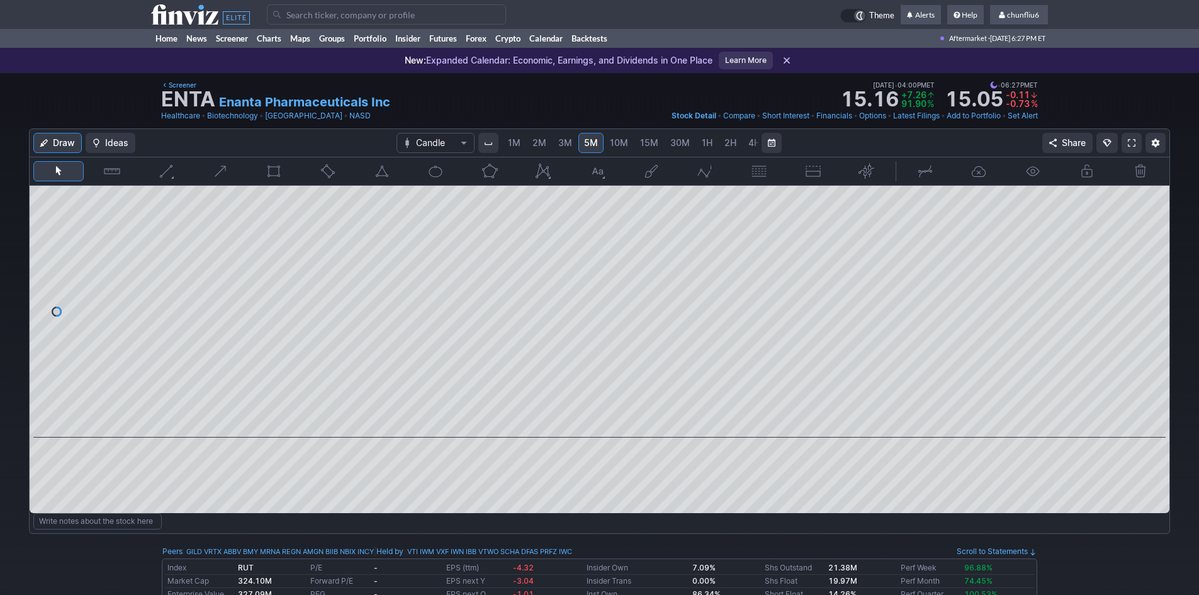
scroll to position [0, 68]
